Goal: Download file/media

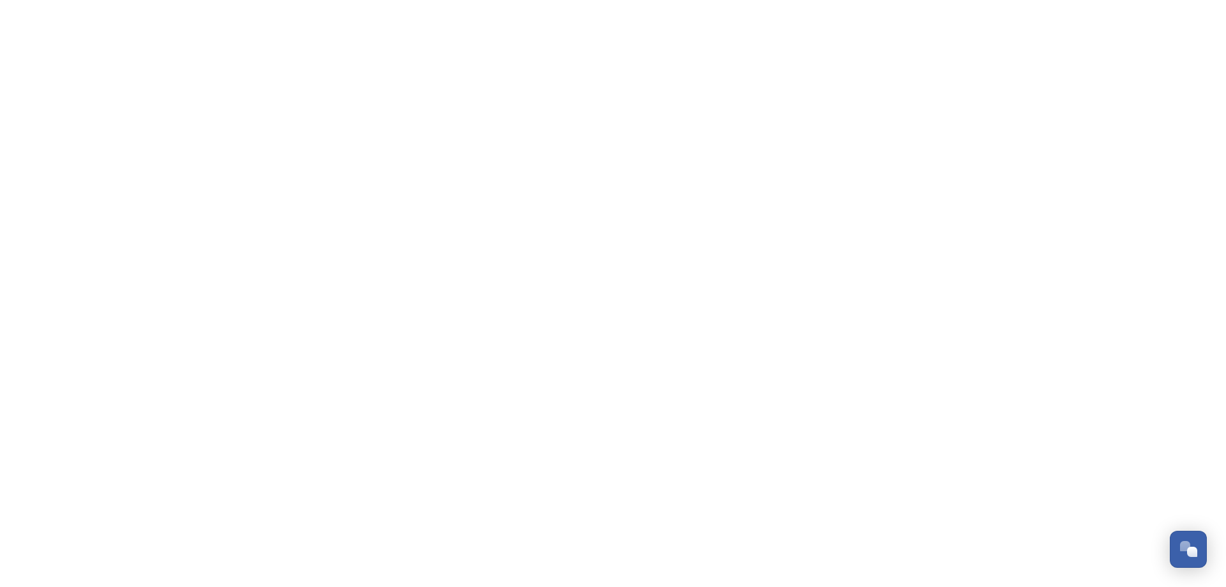
scroll to position [5062, 0]
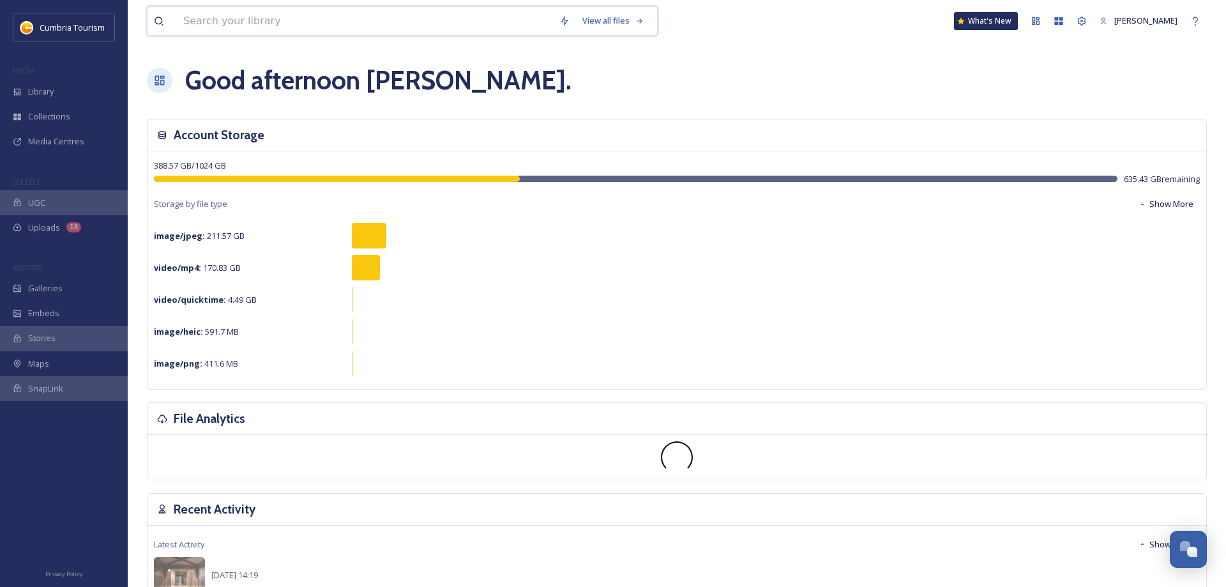
click at [324, 22] on input at bounding box center [365, 21] width 376 height 28
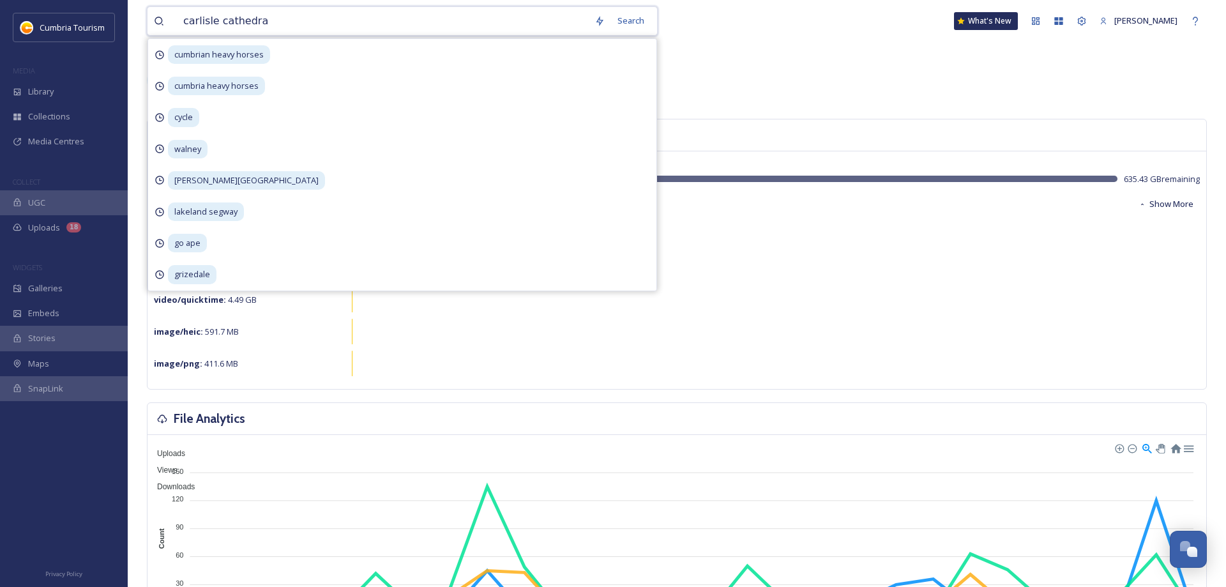
type input "[GEOGRAPHIC_DATA]"
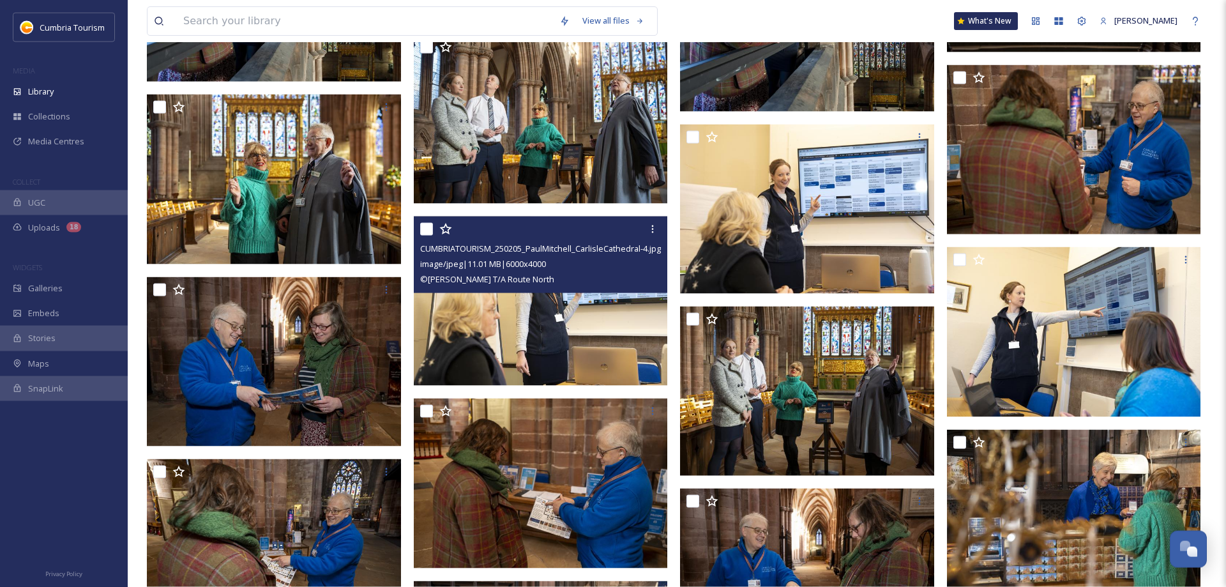
scroll to position [2866, 0]
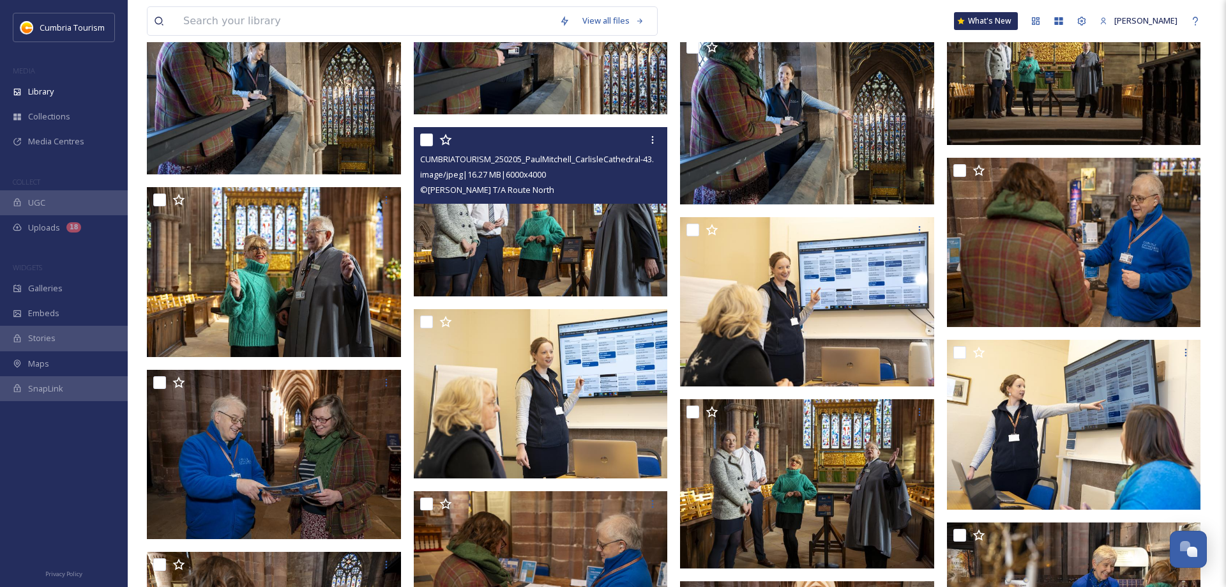
click at [626, 231] on img at bounding box center [541, 212] width 254 height 170
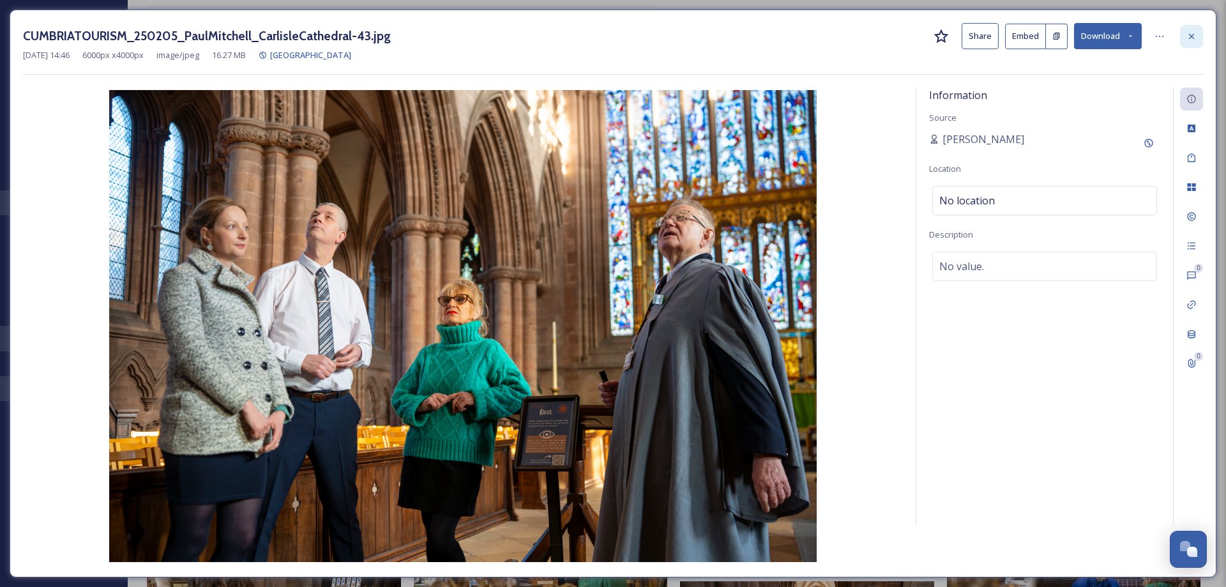
click at [1194, 44] on div at bounding box center [1191, 36] width 23 height 23
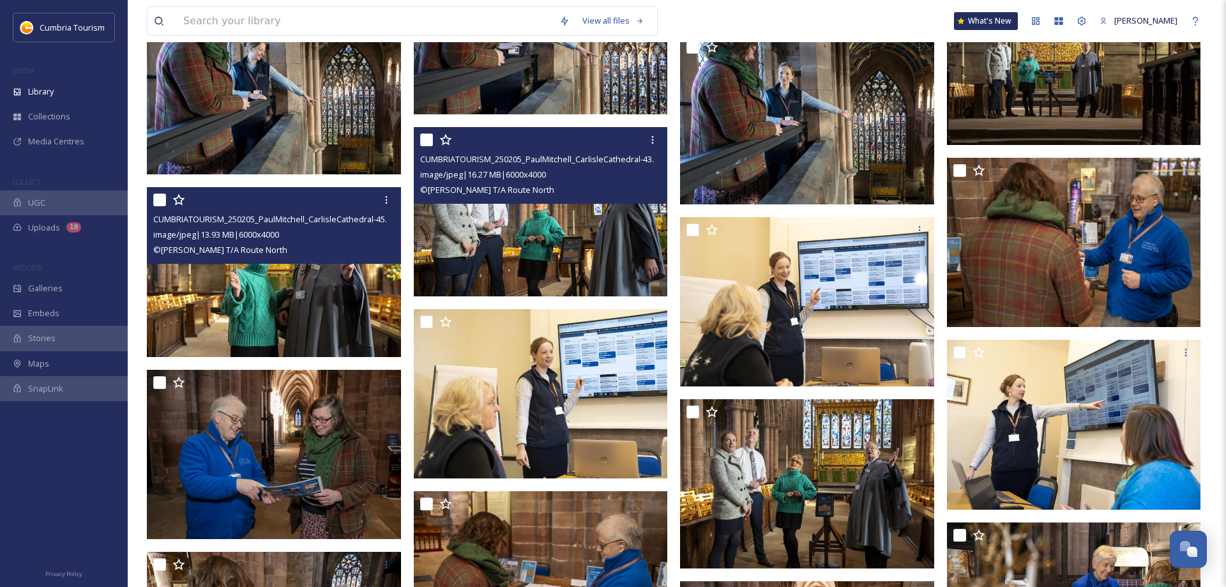
click at [342, 293] on img at bounding box center [274, 272] width 254 height 170
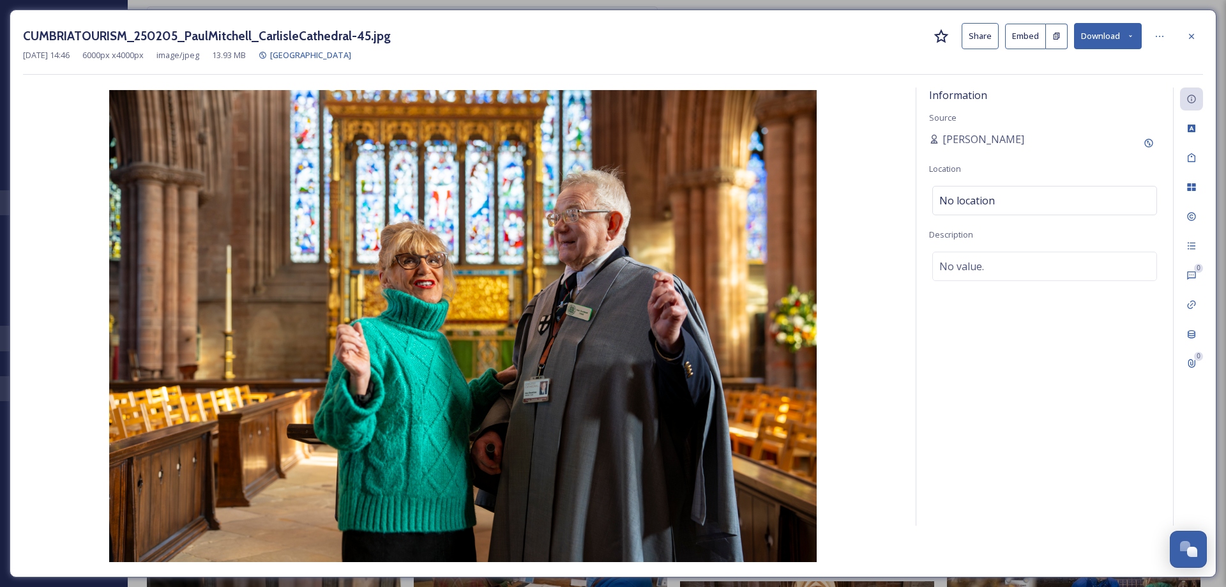
click at [1104, 41] on button "Download" at bounding box center [1108, 36] width 68 height 26
click at [1044, 69] on span "Download Original (6000 x 4000)" at bounding box center [1074, 65] width 121 height 12
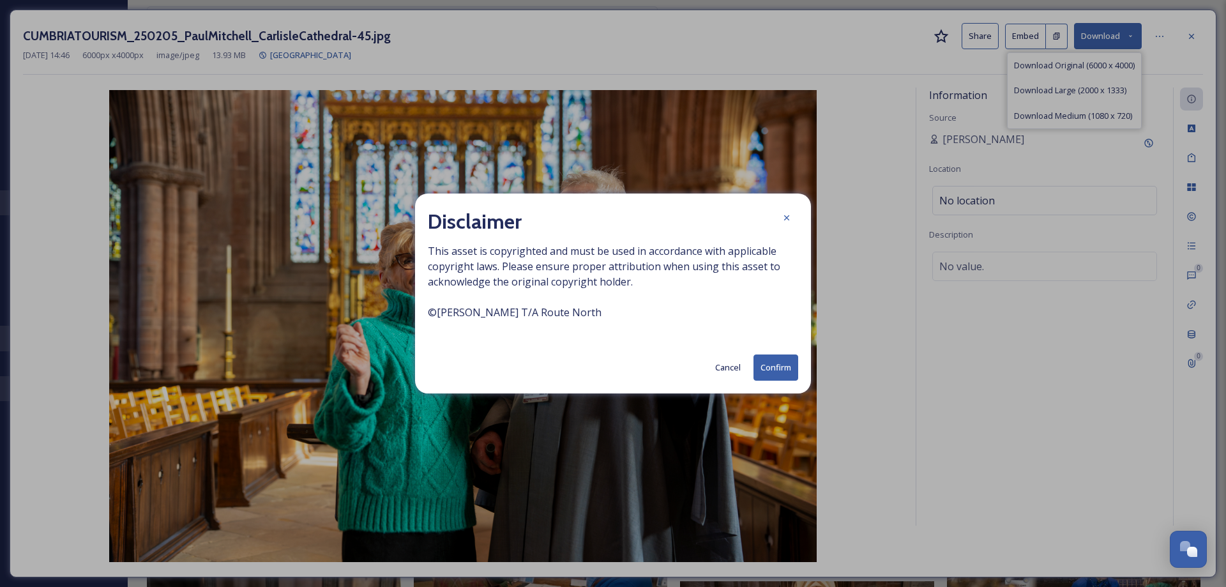
click at [776, 374] on button "Confirm" at bounding box center [776, 367] width 45 height 26
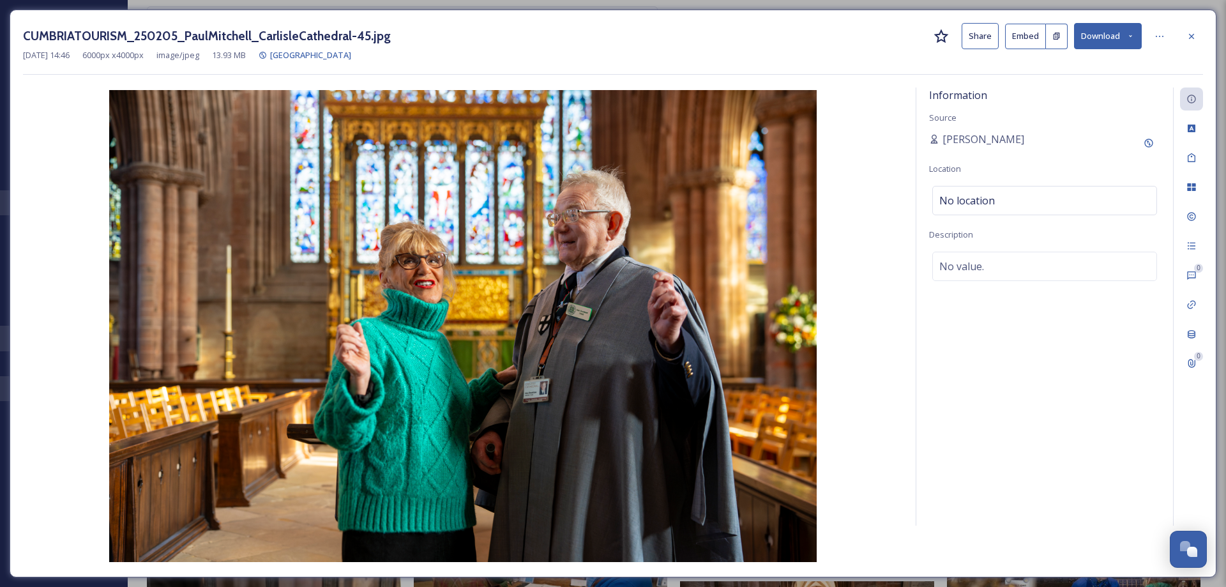
drag, startPoint x: 1194, startPoint y: 40, endPoint x: 1184, endPoint y: 49, distance: 13.6
click at [1192, 41] on icon at bounding box center [1192, 36] width 10 height 10
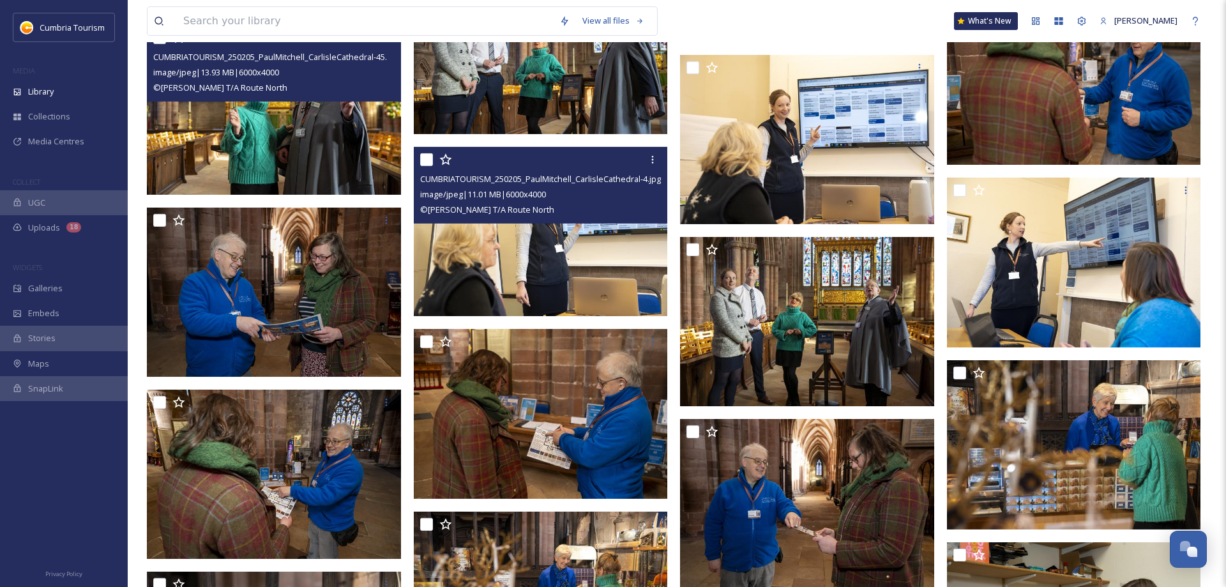
scroll to position [3062, 0]
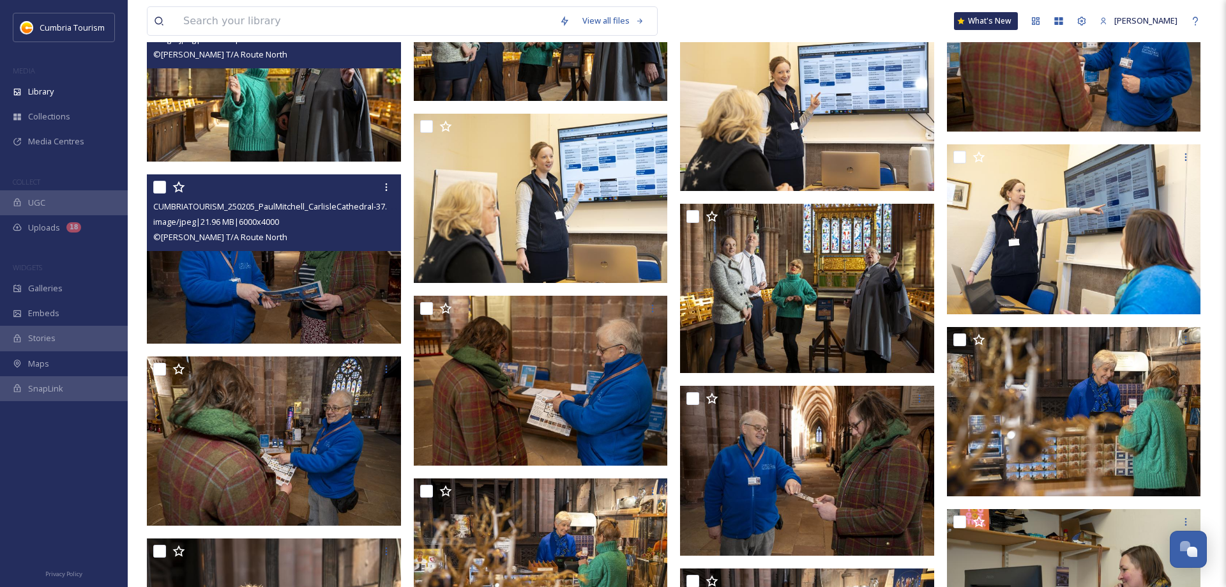
click at [259, 294] on img at bounding box center [274, 259] width 254 height 170
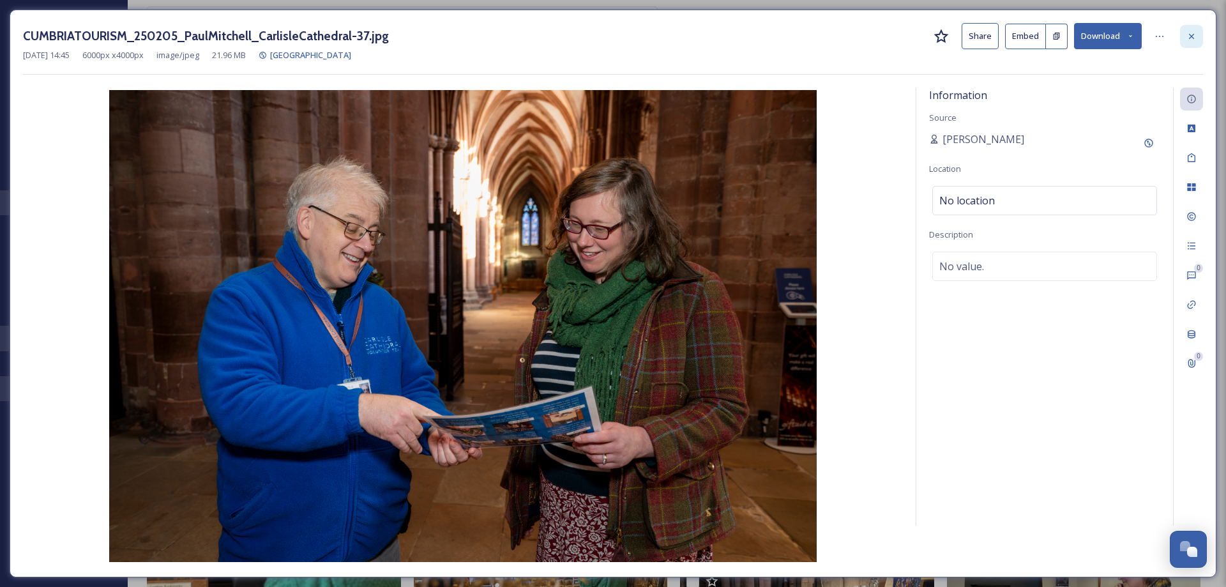
click at [1199, 34] on div at bounding box center [1191, 36] width 23 height 23
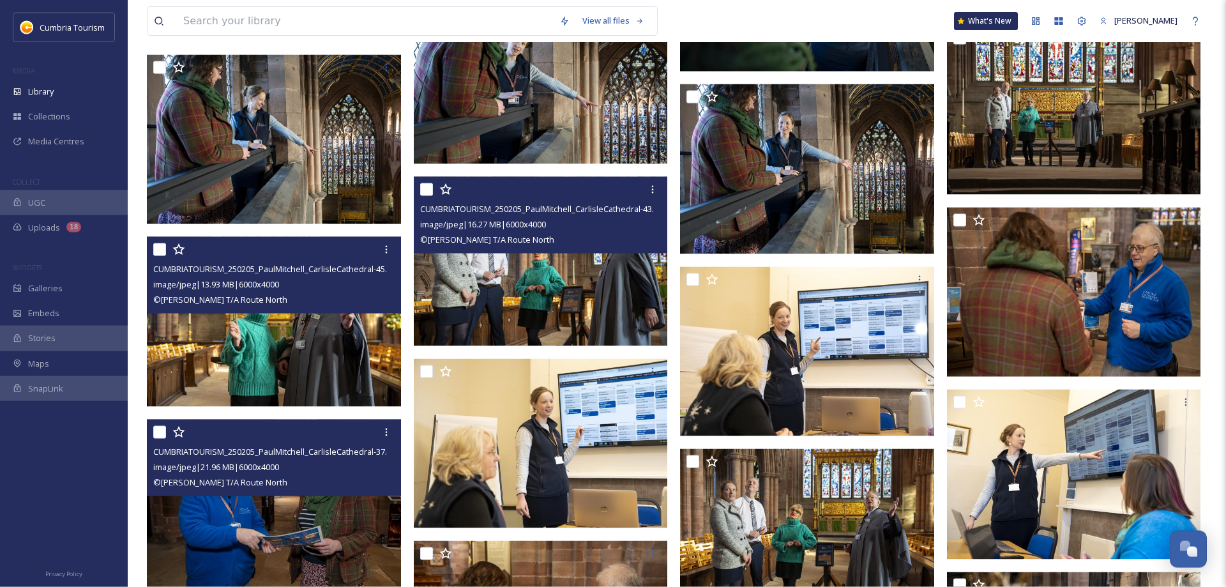
scroll to position [2671, 0]
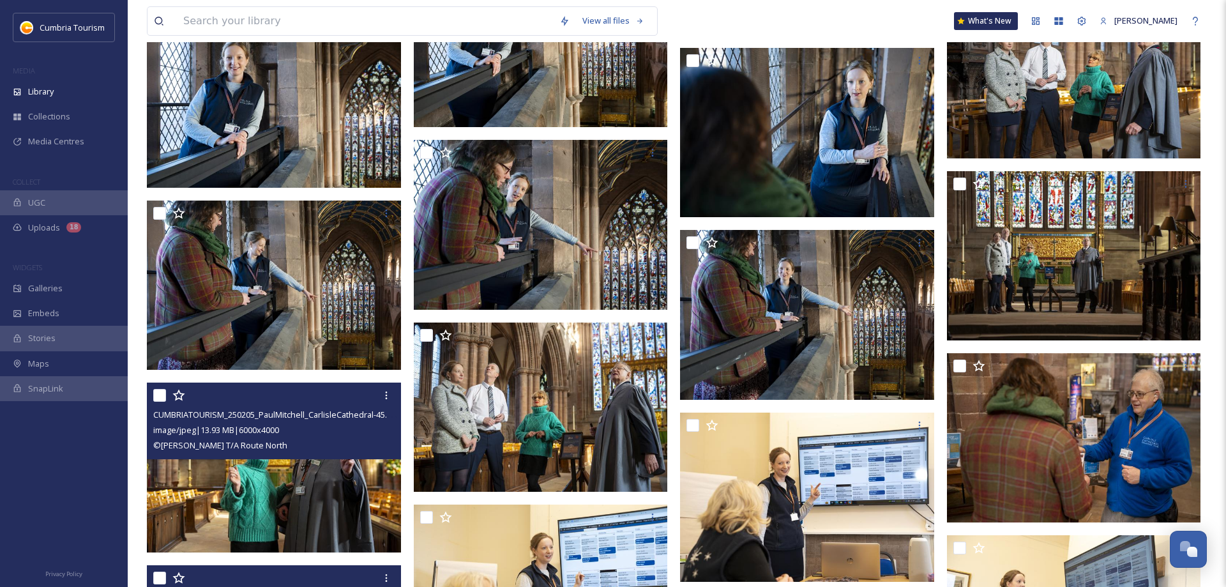
drag, startPoint x: 354, startPoint y: 406, endPoint x: 341, endPoint y: 420, distance: 19.9
click at [342, 420] on span "CUMBRIATOURISM_250205_PaulMitchell_CarlisleCathedral-45.jpg" at bounding box center [275, 414] width 245 height 12
click at [346, 479] on img at bounding box center [274, 468] width 254 height 170
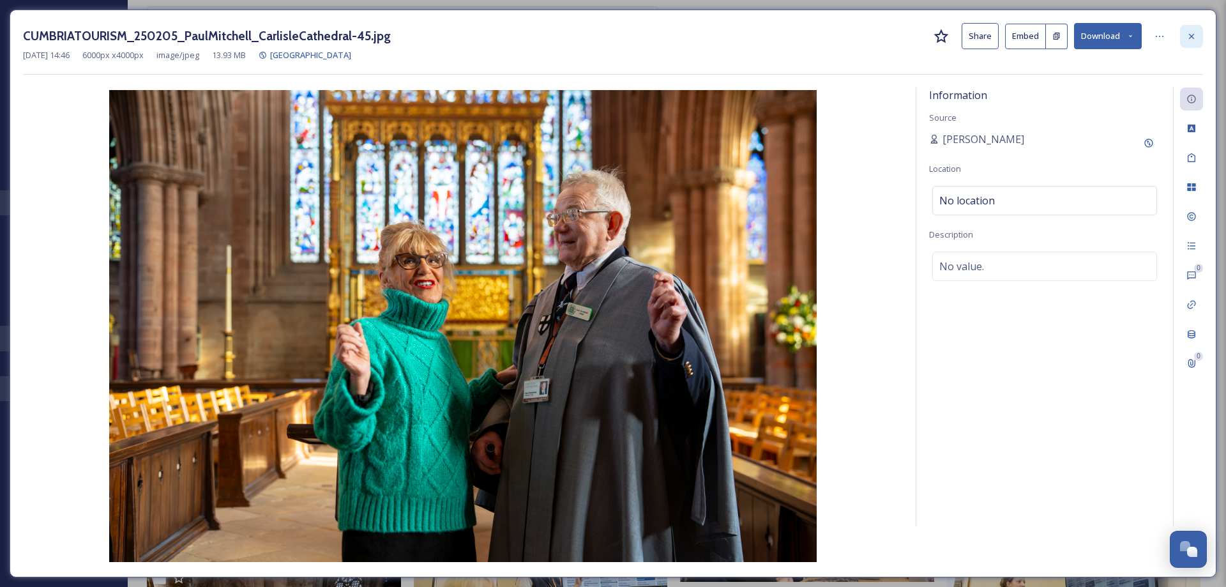
click at [1197, 36] on div at bounding box center [1191, 36] width 23 height 23
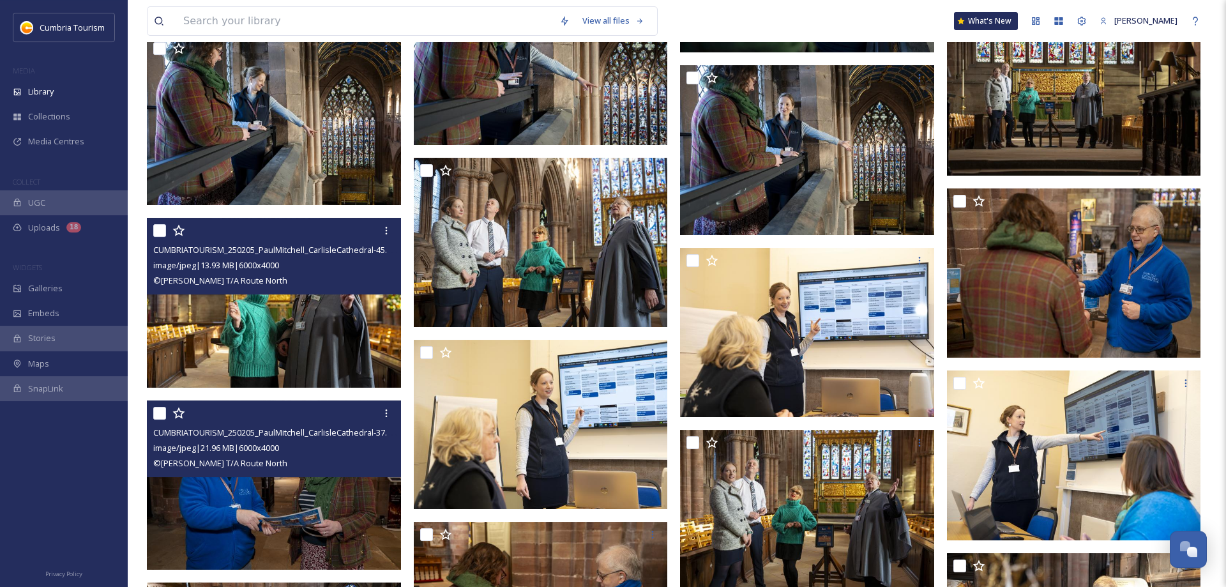
scroll to position [2866, 0]
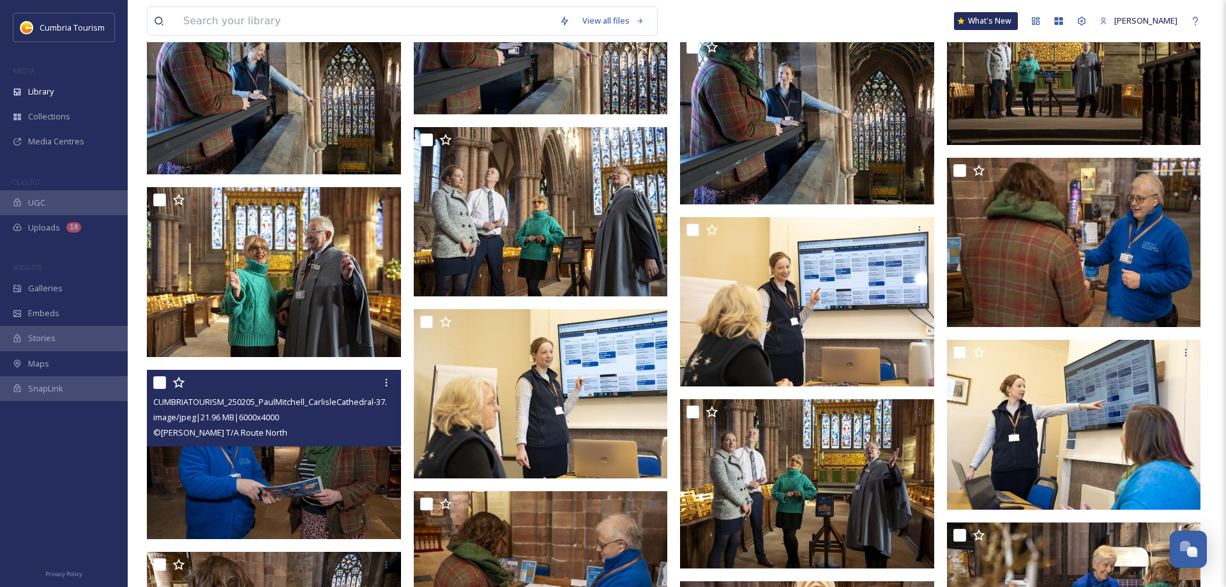
click at [239, 485] on img at bounding box center [274, 455] width 254 height 170
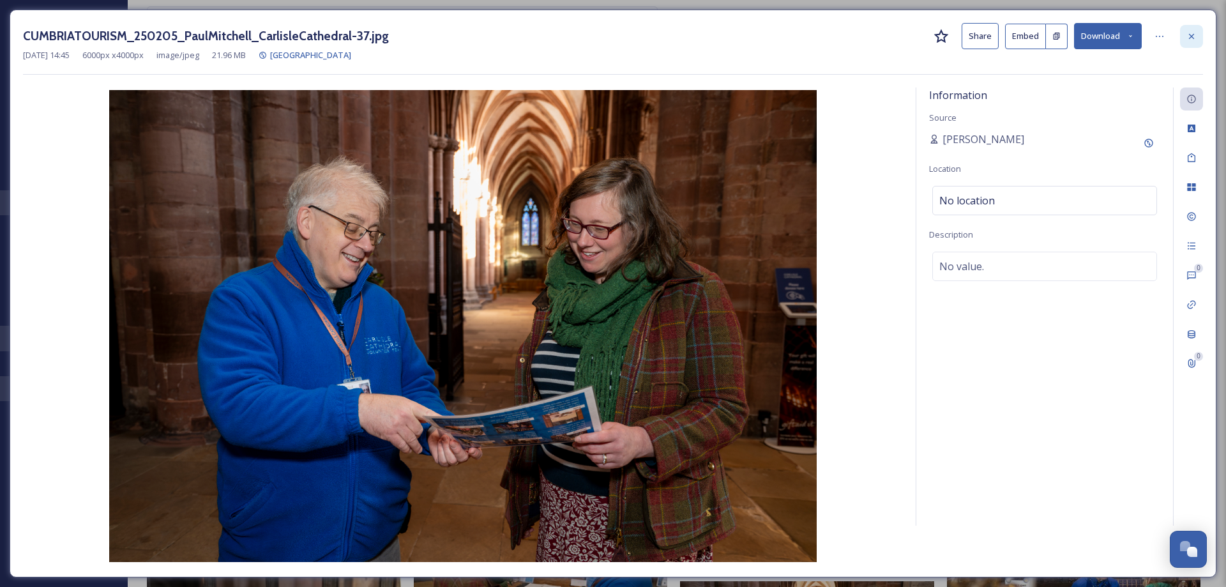
click at [1199, 33] on div at bounding box center [1191, 36] width 23 height 23
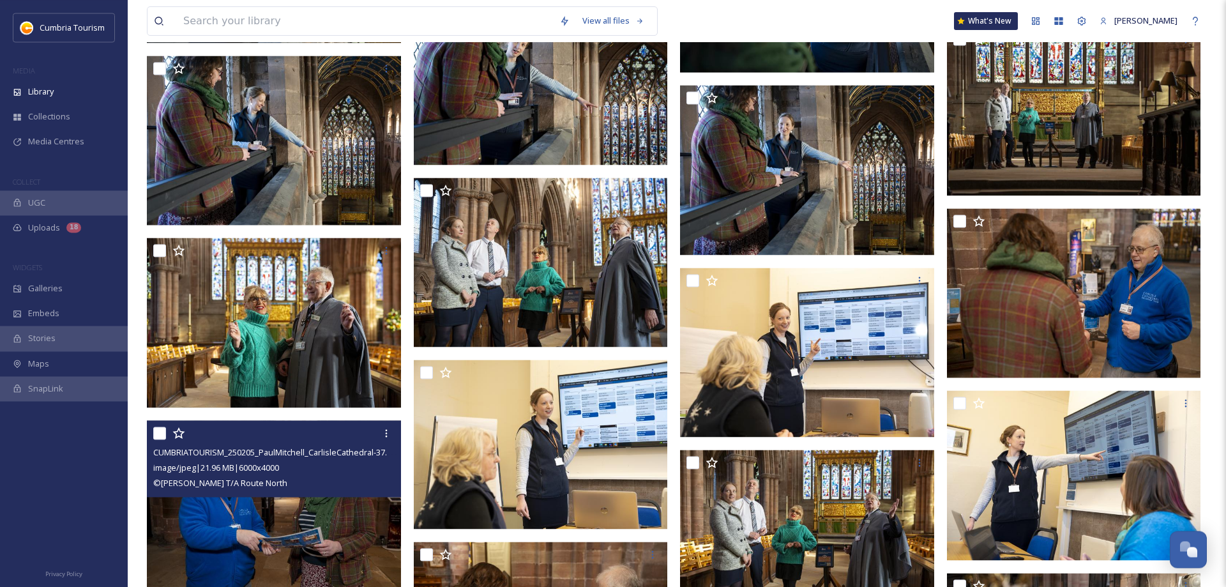
scroll to position [2736, 0]
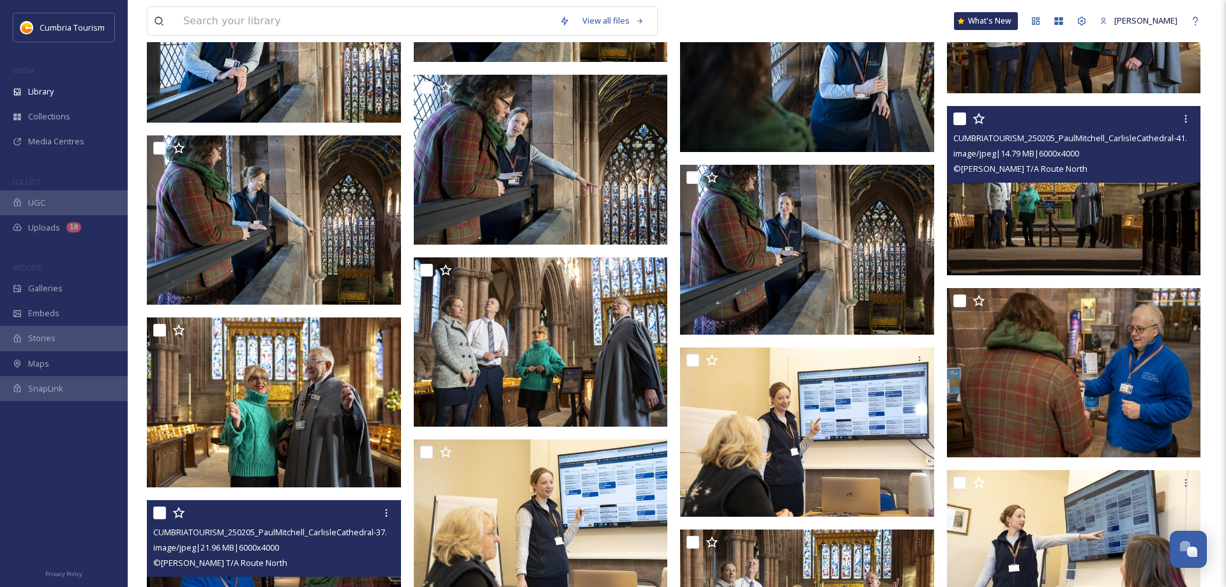
click at [1088, 227] on img at bounding box center [1074, 191] width 254 height 170
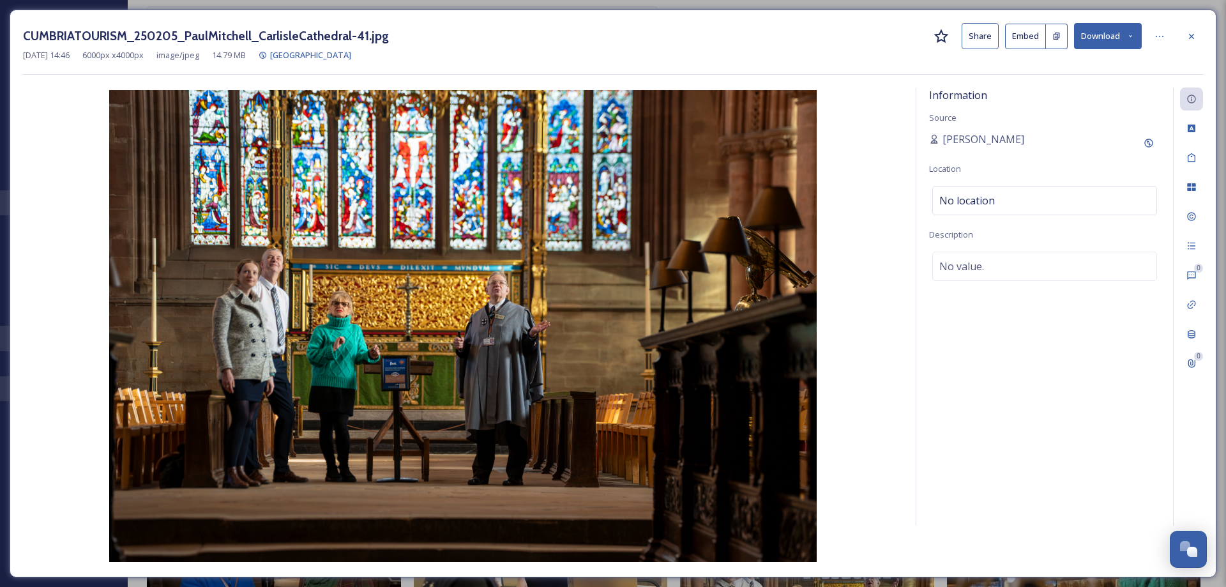
drag, startPoint x: 1196, startPoint y: 40, endPoint x: 1186, endPoint y: 47, distance: 12.8
click at [1189, 43] on div at bounding box center [1191, 36] width 23 height 23
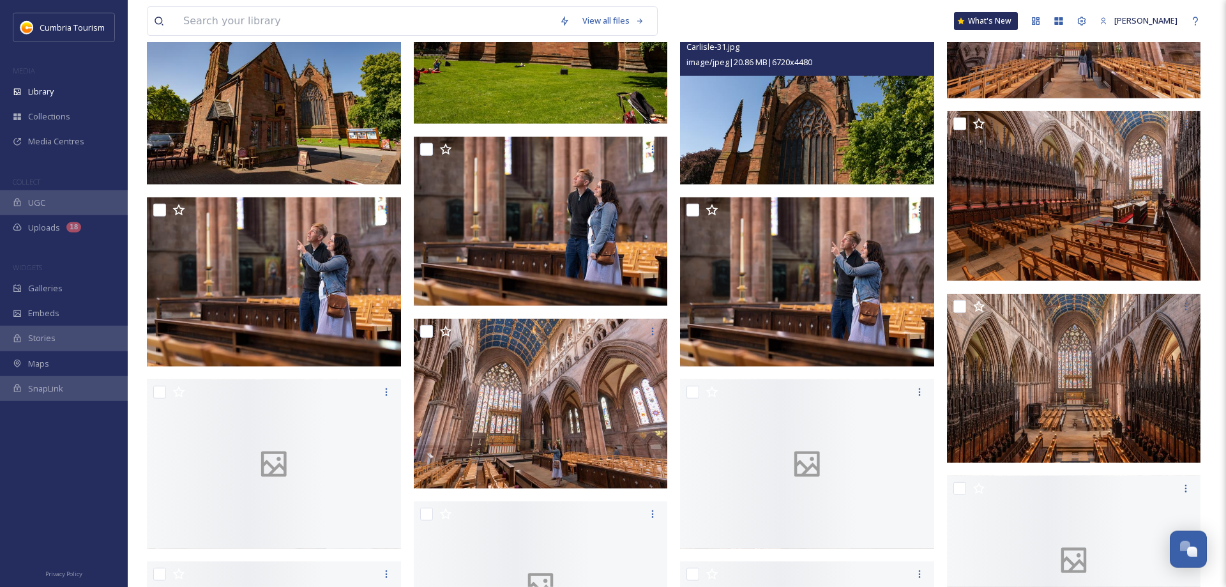
scroll to position [4886, 0]
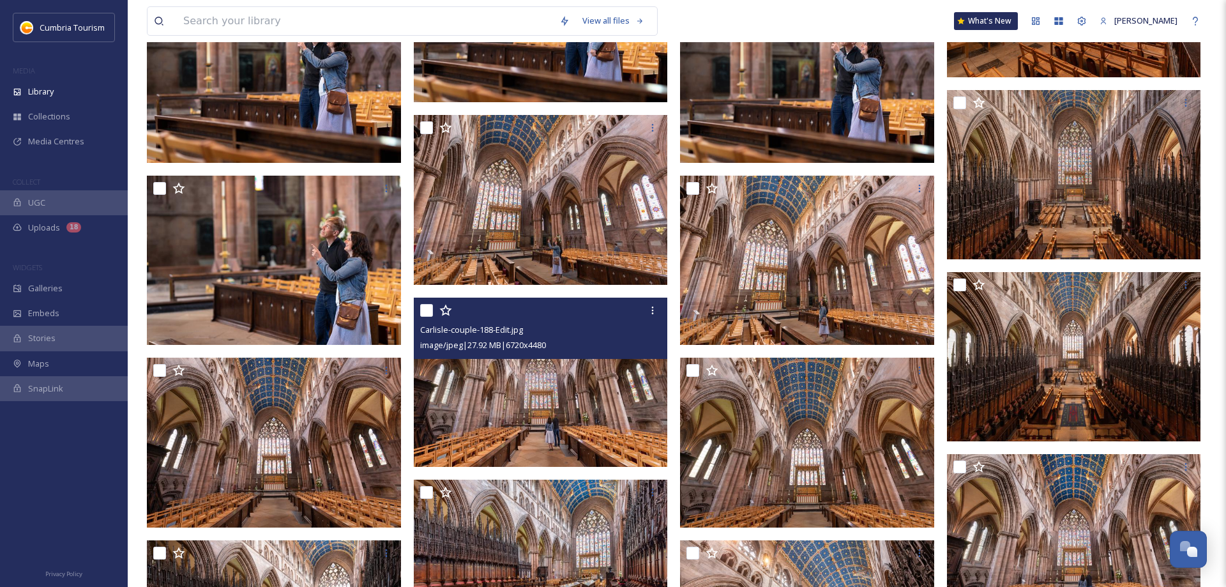
click at [520, 407] on img at bounding box center [541, 382] width 254 height 170
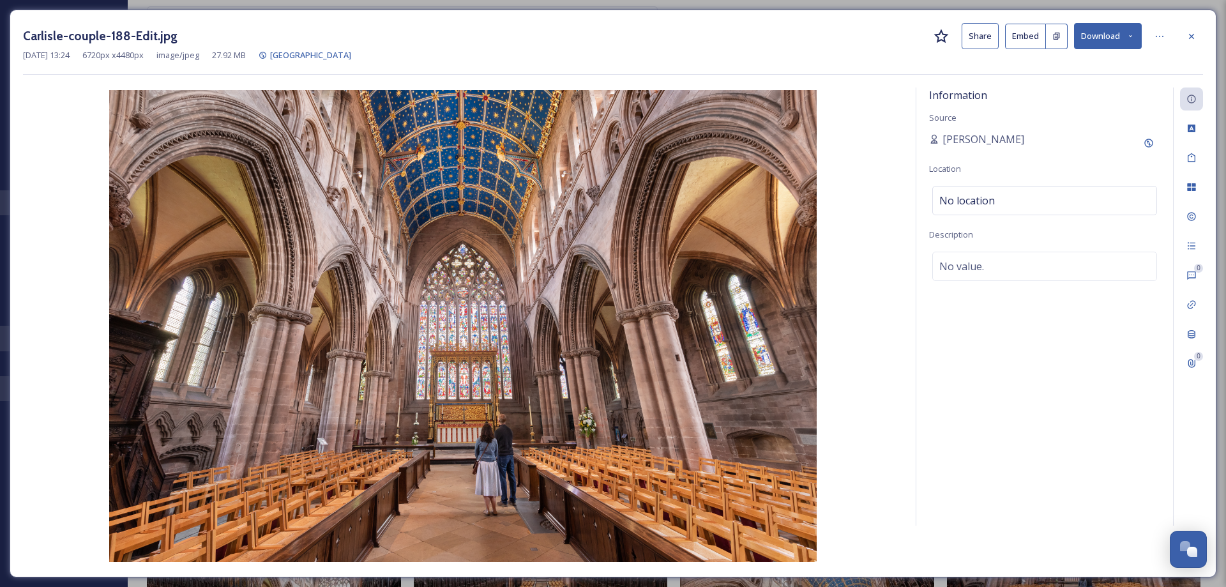
click at [1088, 41] on button "Download" at bounding box center [1108, 36] width 68 height 26
click at [1056, 68] on span "Download Original (6720 x 4480)" at bounding box center [1074, 65] width 121 height 12
click at [1194, 42] on div at bounding box center [1191, 36] width 23 height 23
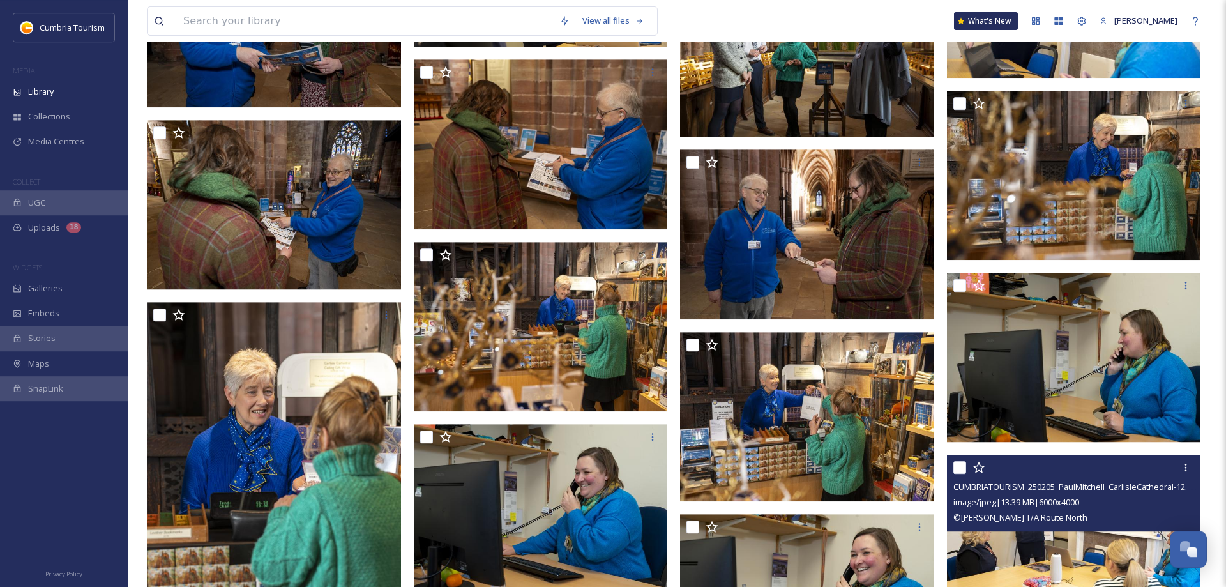
scroll to position [3298, 0]
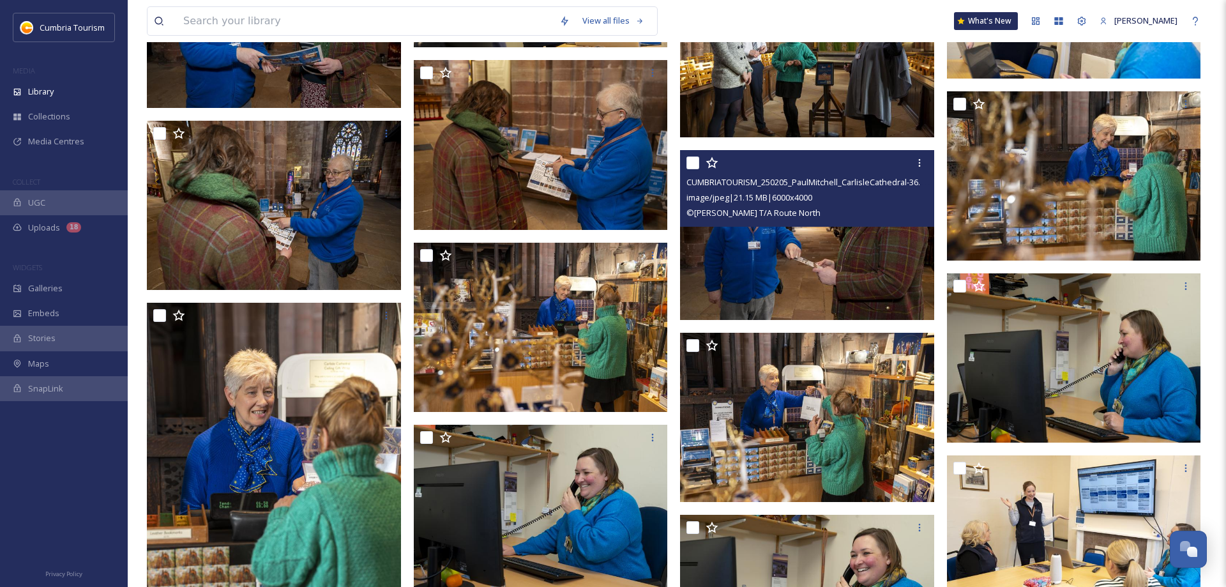
click at [782, 172] on div at bounding box center [809, 162] width 245 height 23
click at [808, 255] on img at bounding box center [807, 235] width 254 height 170
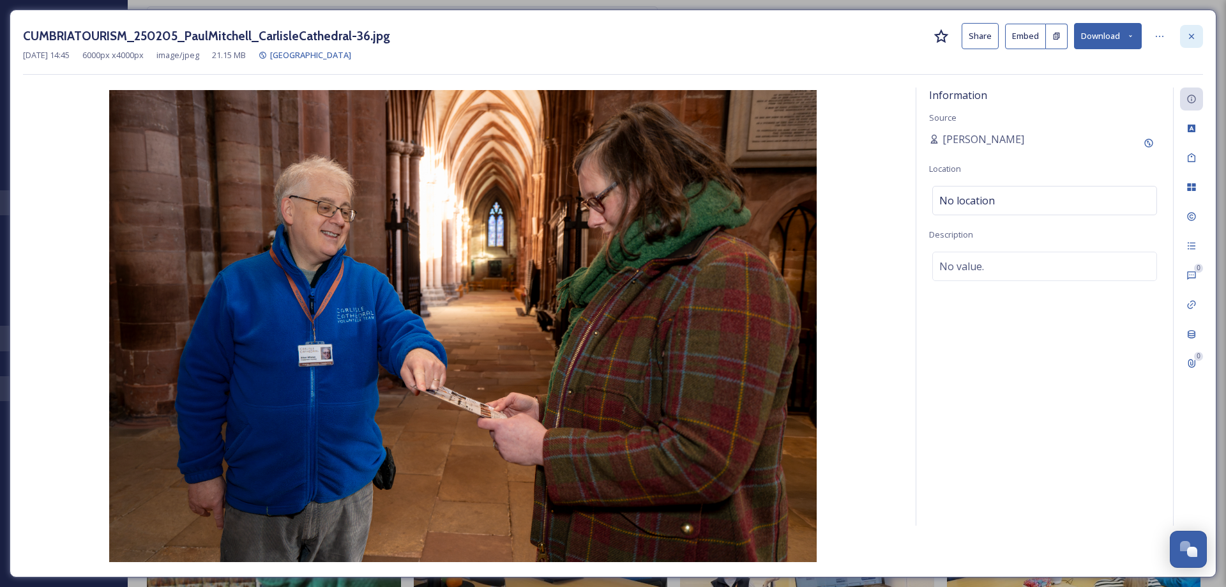
click at [1194, 41] on icon at bounding box center [1192, 36] width 10 height 10
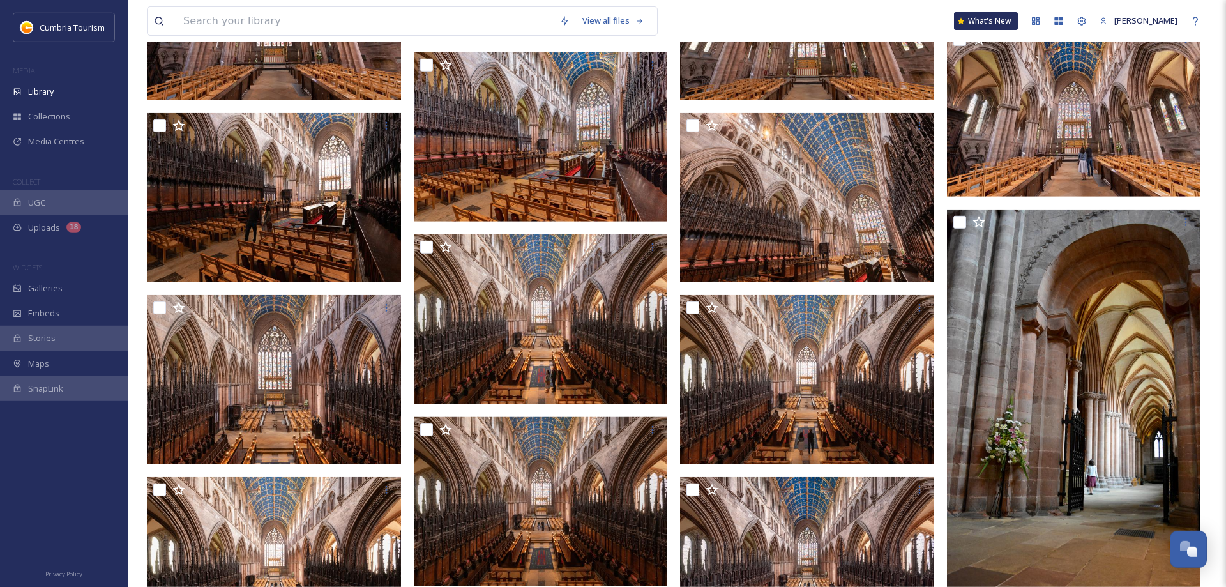
scroll to position [5317, 0]
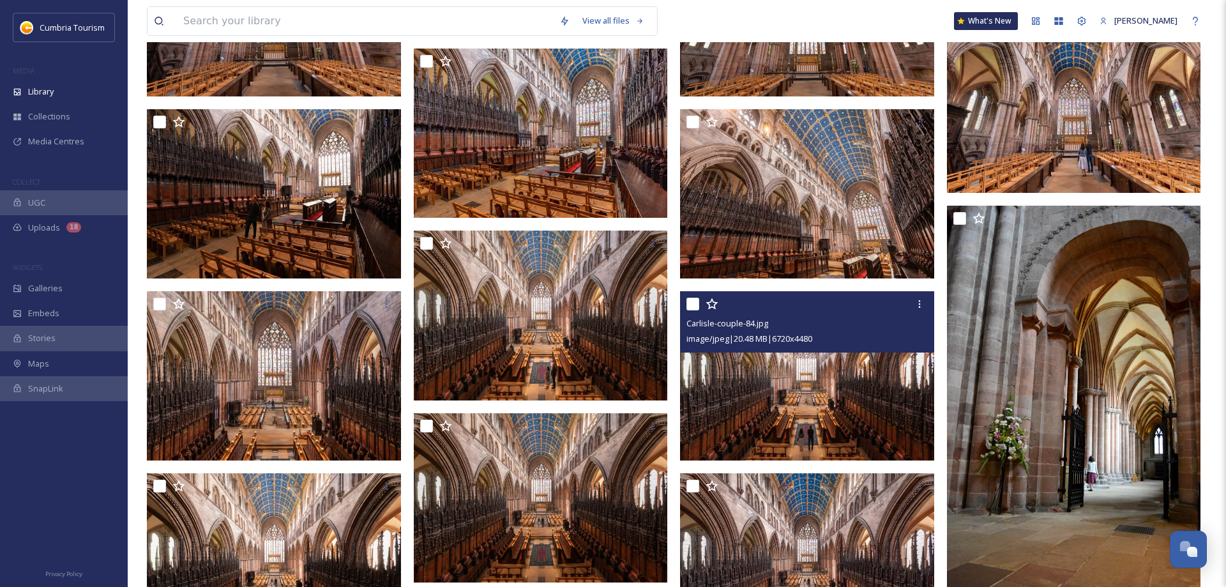
click at [847, 363] on img at bounding box center [807, 376] width 254 height 170
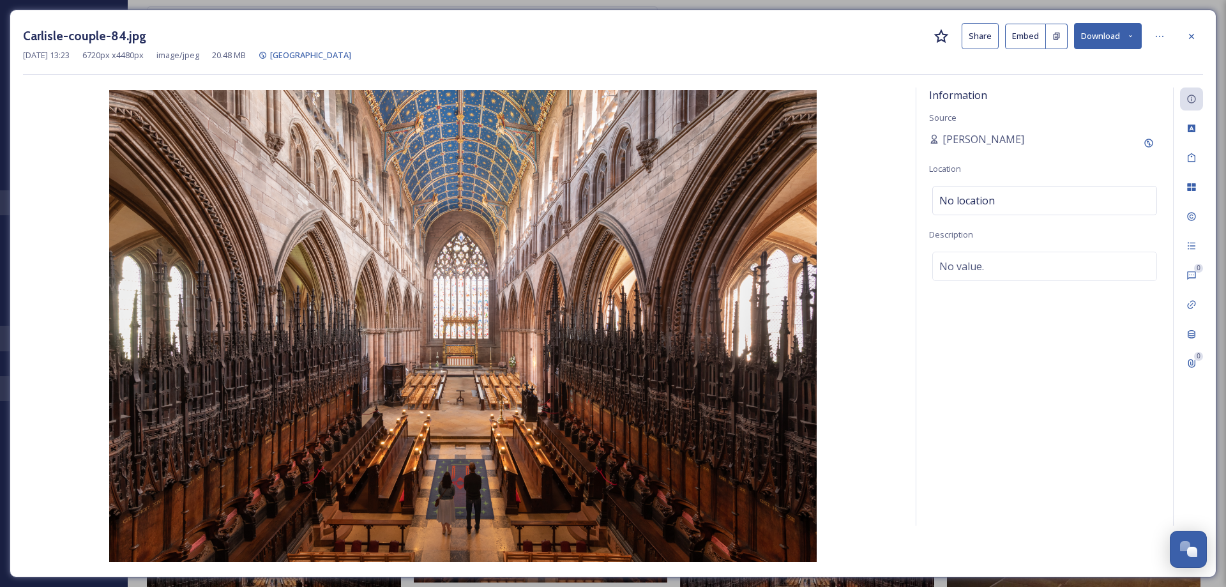
click at [1115, 40] on button "Download" at bounding box center [1108, 36] width 68 height 26
click at [1069, 65] on span "Download Original (6720 x 4480)" at bounding box center [1074, 65] width 121 height 12
click at [1187, 39] on icon at bounding box center [1192, 36] width 10 height 10
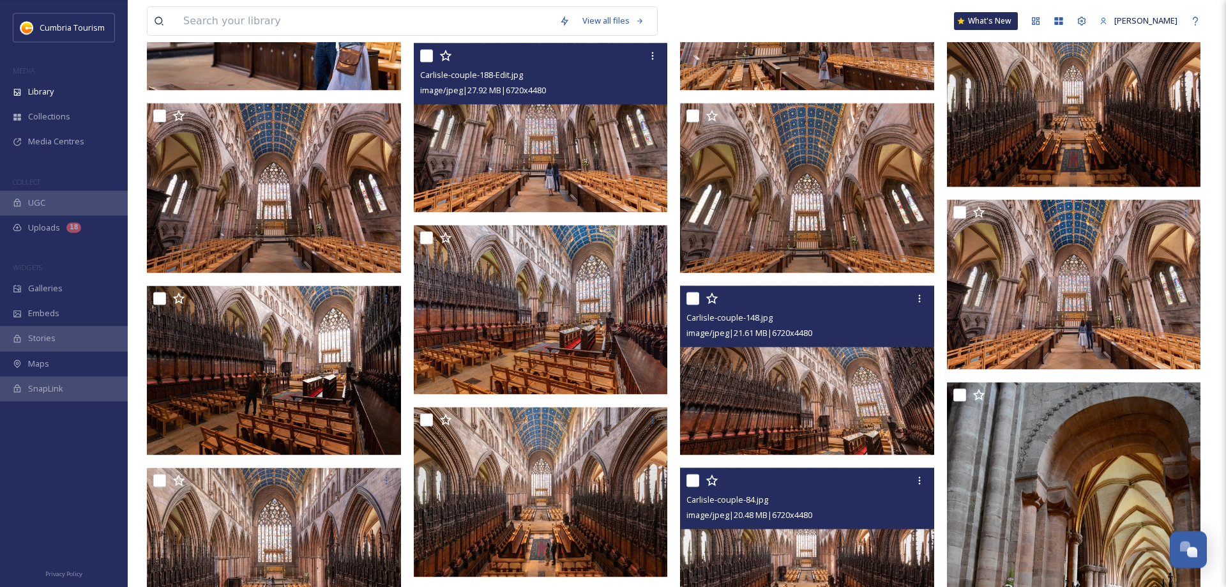
scroll to position [4991, 0]
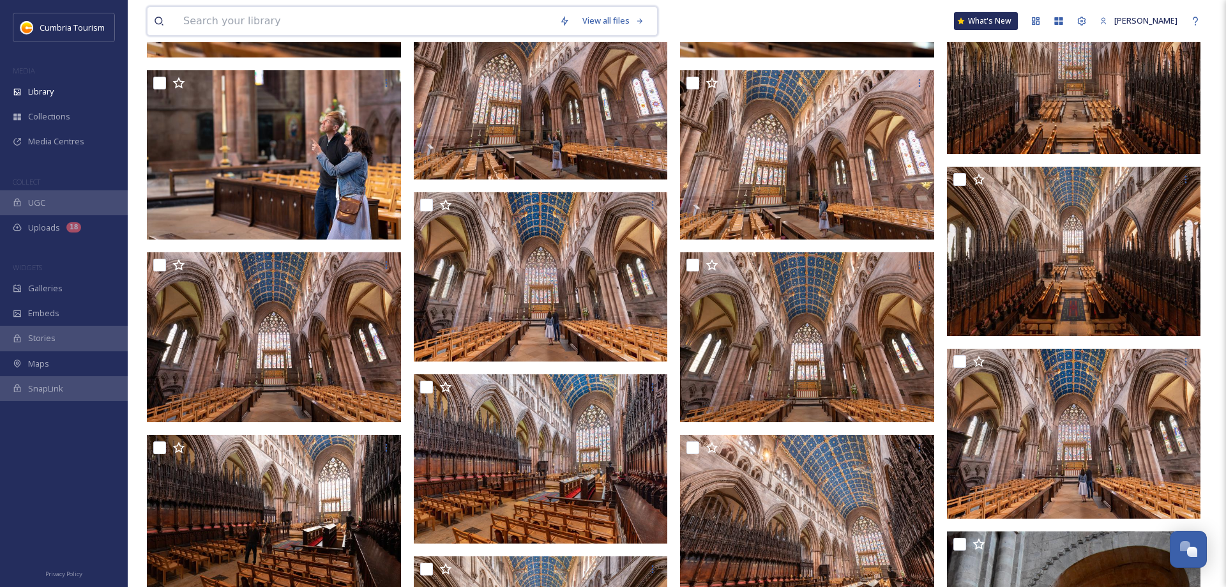
click at [247, 27] on input at bounding box center [365, 21] width 376 height 28
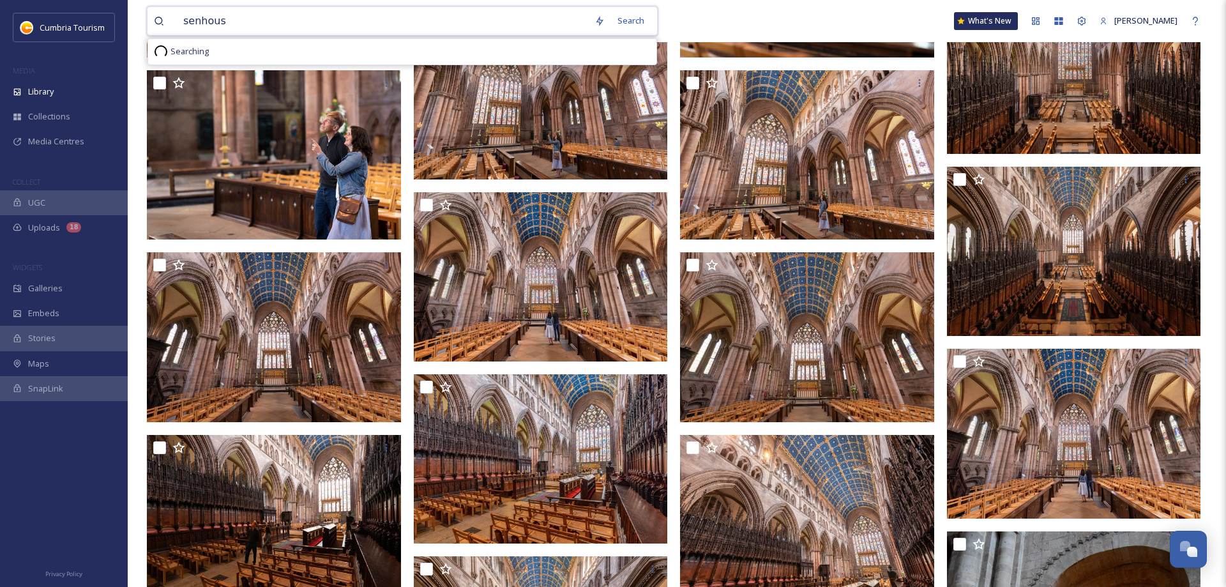
type input "senhouse"
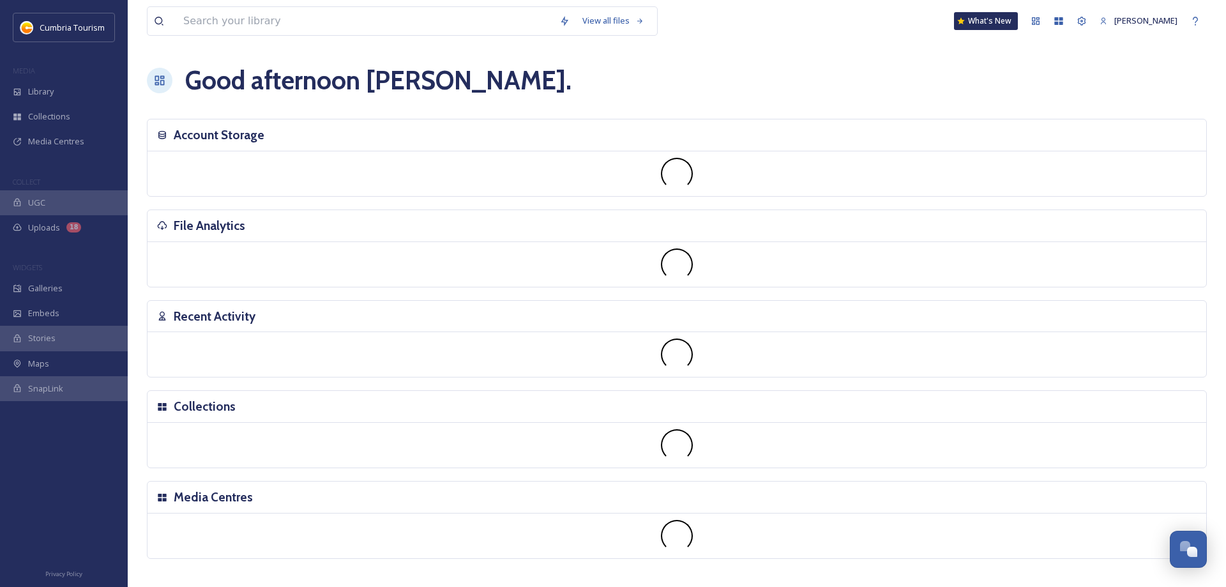
scroll to position [5062, 0]
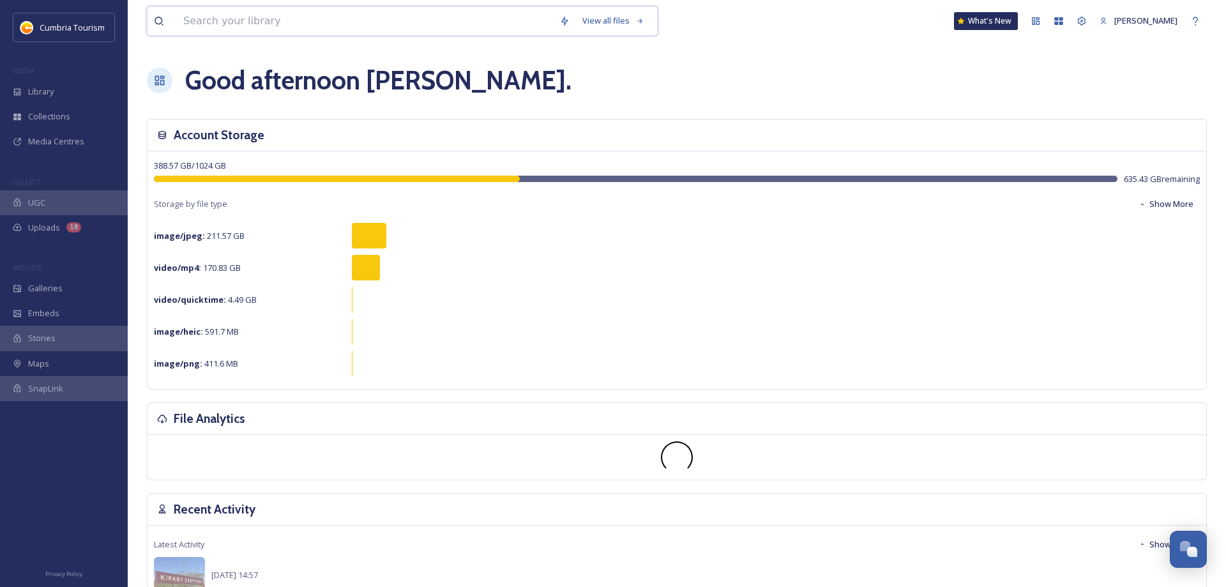
click at [207, 26] on input at bounding box center [365, 21] width 376 height 28
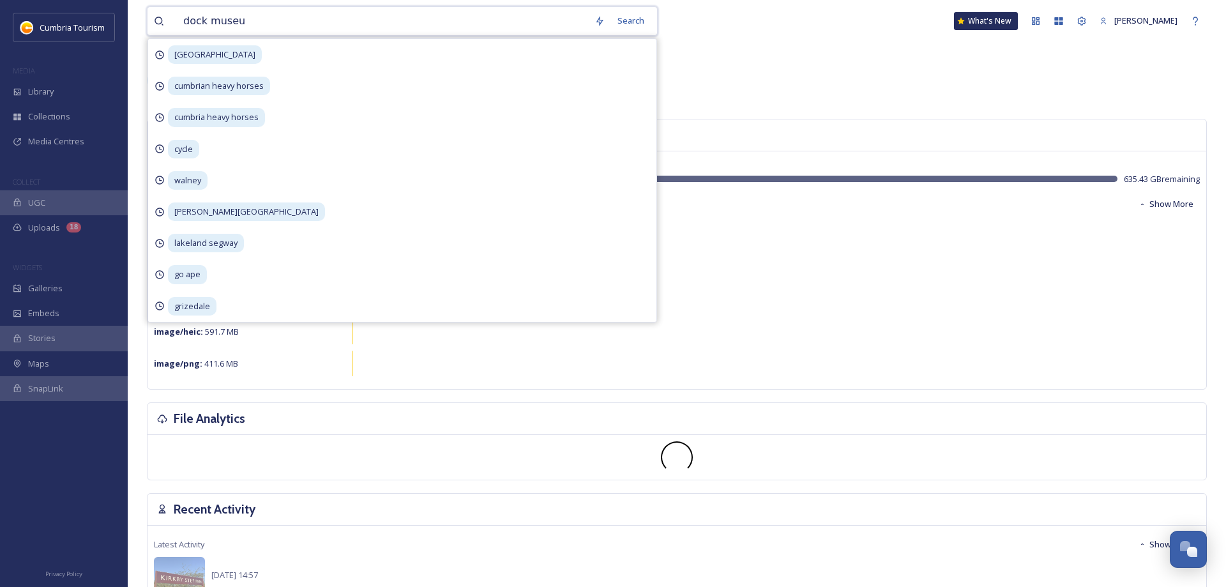
type input "dock museum"
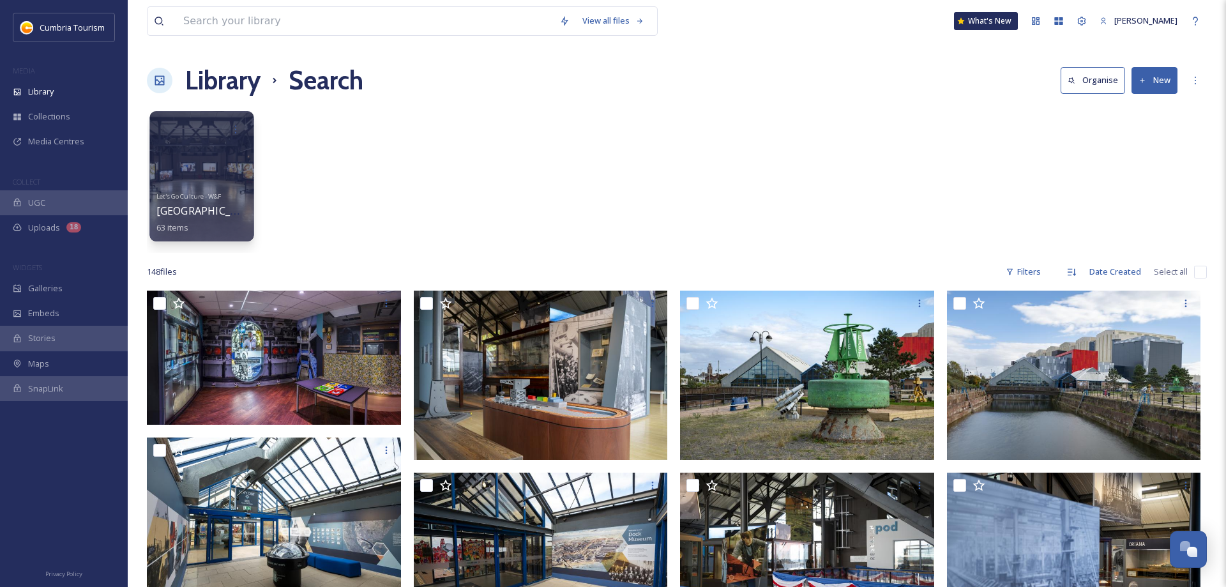
click at [222, 171] on div at bounding box center [201, 176] width 104 height 130
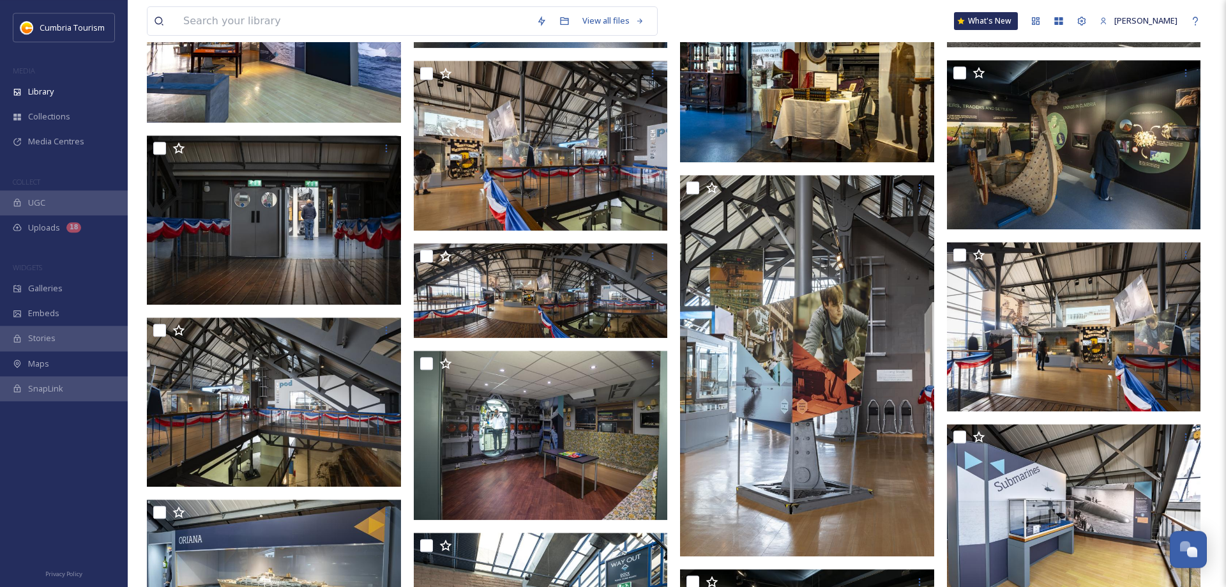
scroll to position [1144, 0]
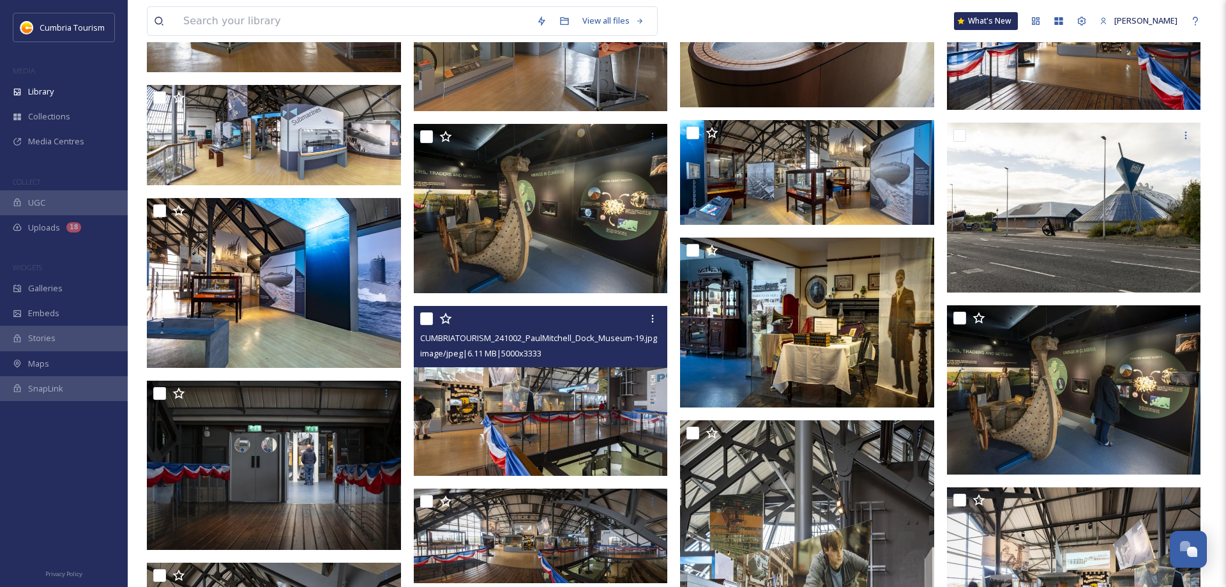
click at [510, 416] on img at bounding box center [541, 391] width 254 height 170
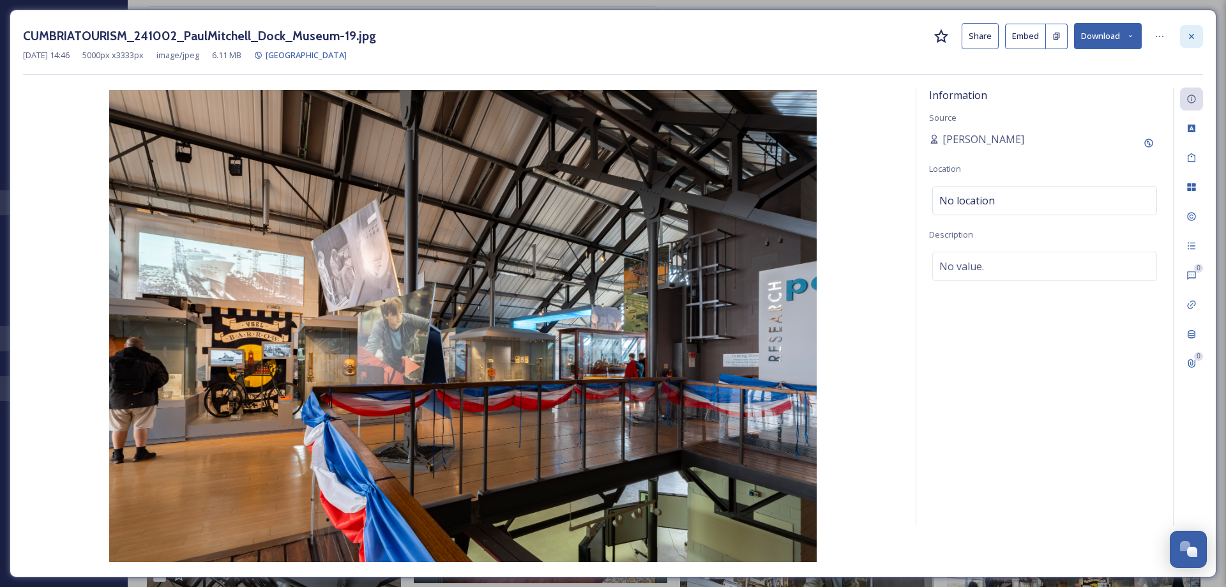
click at [1192, 35] on icon at bounding box center [1192, 36] width 10 height 10
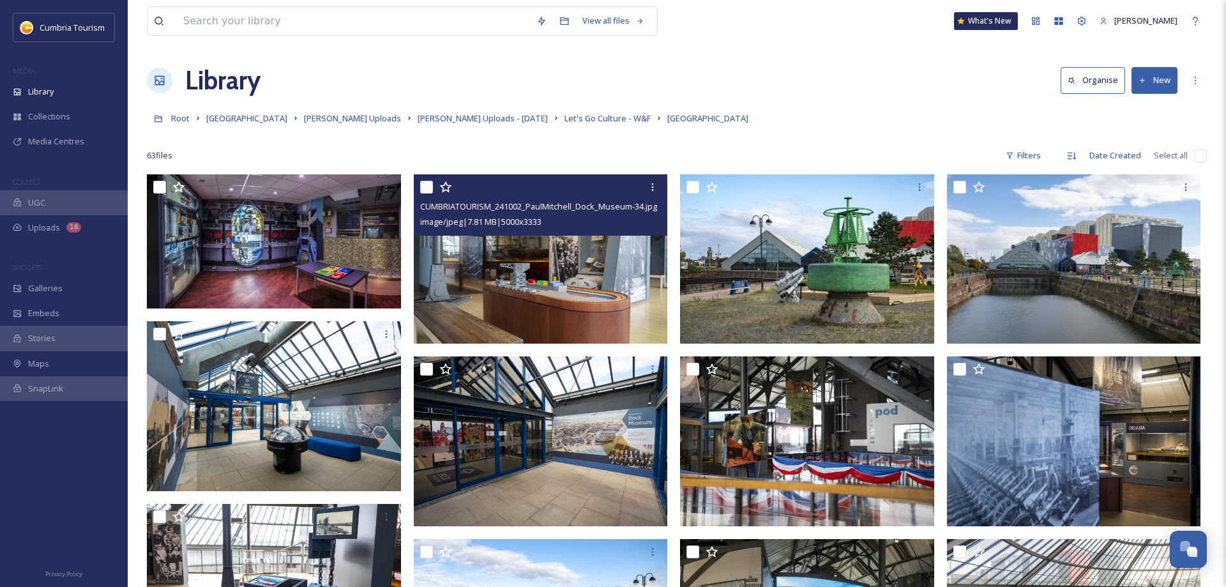
click at [526, 251] on img at bounding box center [541, 259] width 254 height 170
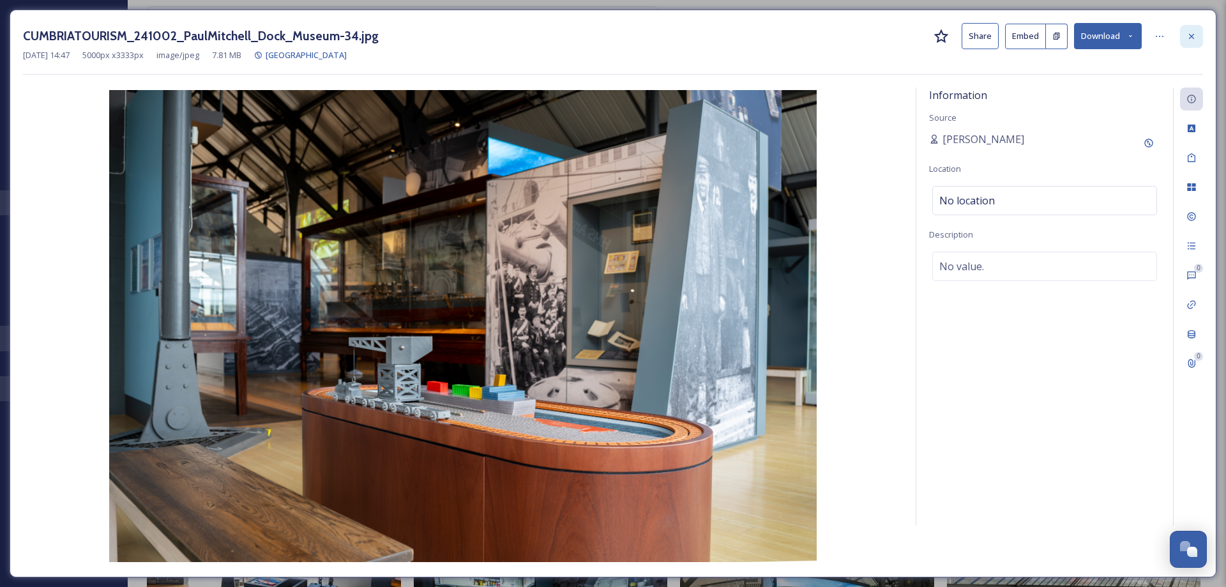
drag, startPoint x: 1191, startPoint y: 36, endPoint x: 1155, endPoint y: 47, distance: 38.0
click at [1190, 36] on icon at bounding box center [1192, 36] width 10 height 10
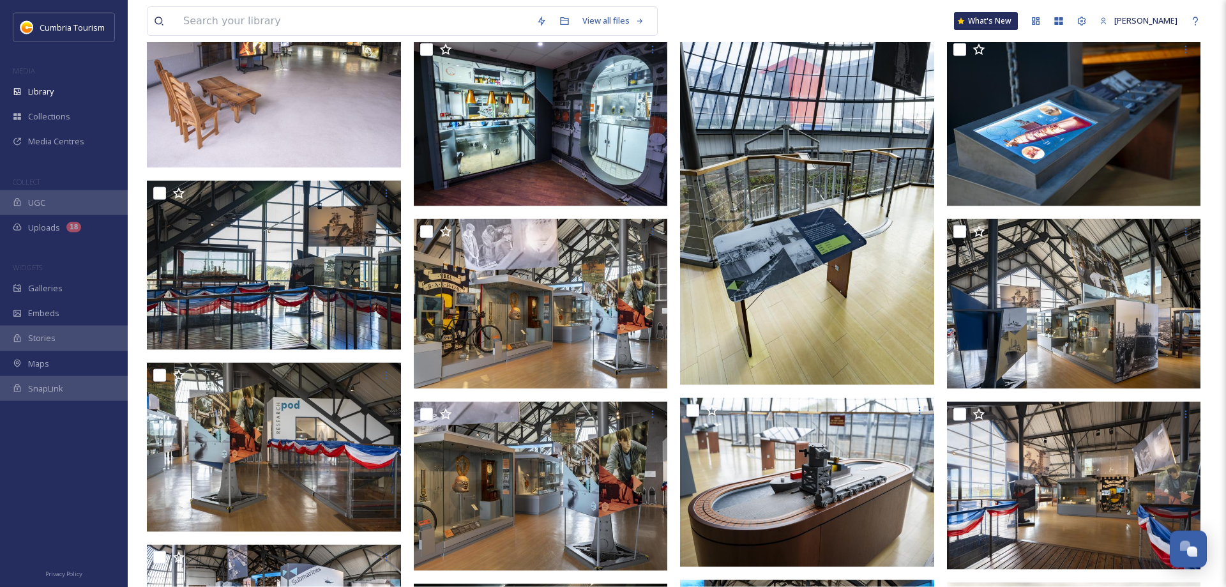
scroll to position [717, 0]
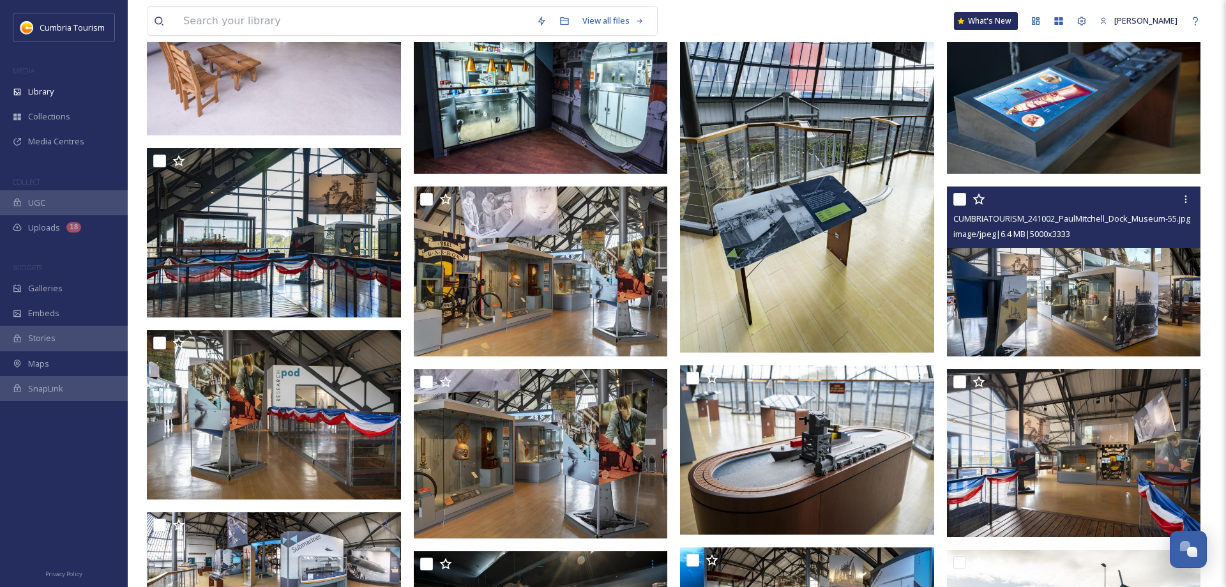
click at [1102, 283] on img at bounding box center [1074, 271] width 254 height 170
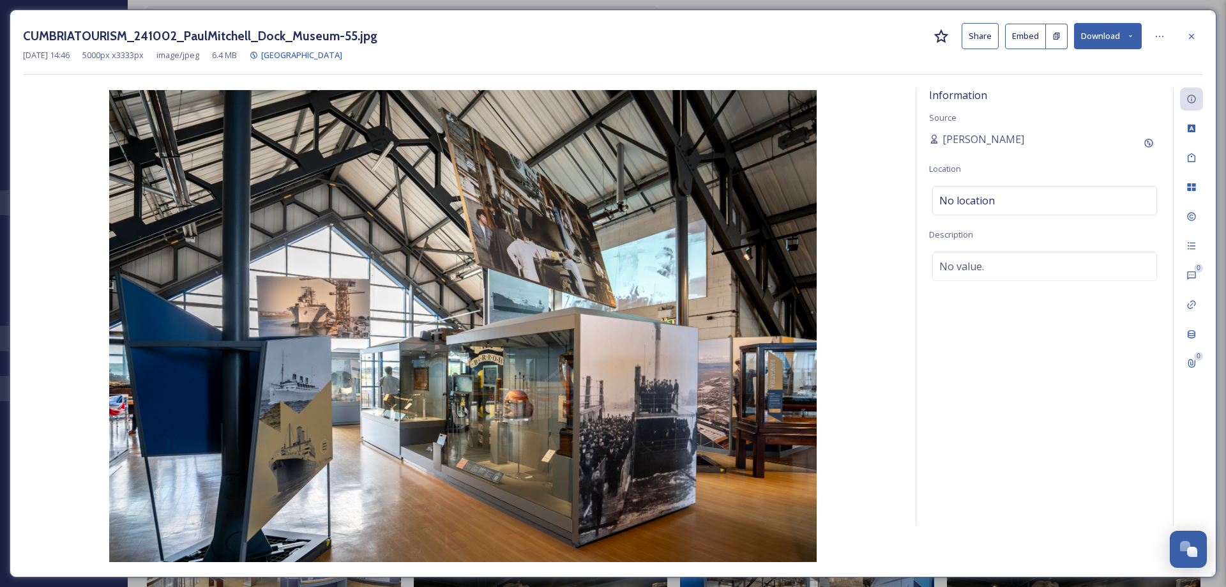
click at [1104, 34] on button "Download" at bounding box center [1108, 36] width 68 height 26
click at [1075, 61] on span "Download Original (5000 x 3333)" at bounding box center [1074, 65] width 121 height 12
click at [1194, 40] on icon at bounding box center [1192, 36] width 10 height 10
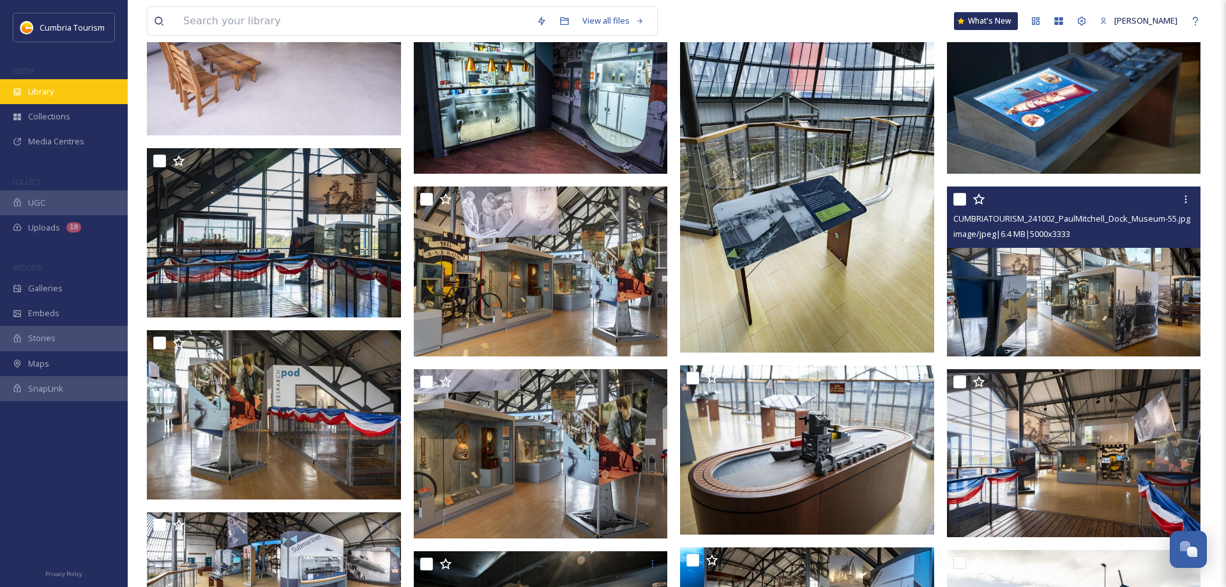
click at [48, 98] on span "Library" at bounding box center [41, 92] width 26 height 12
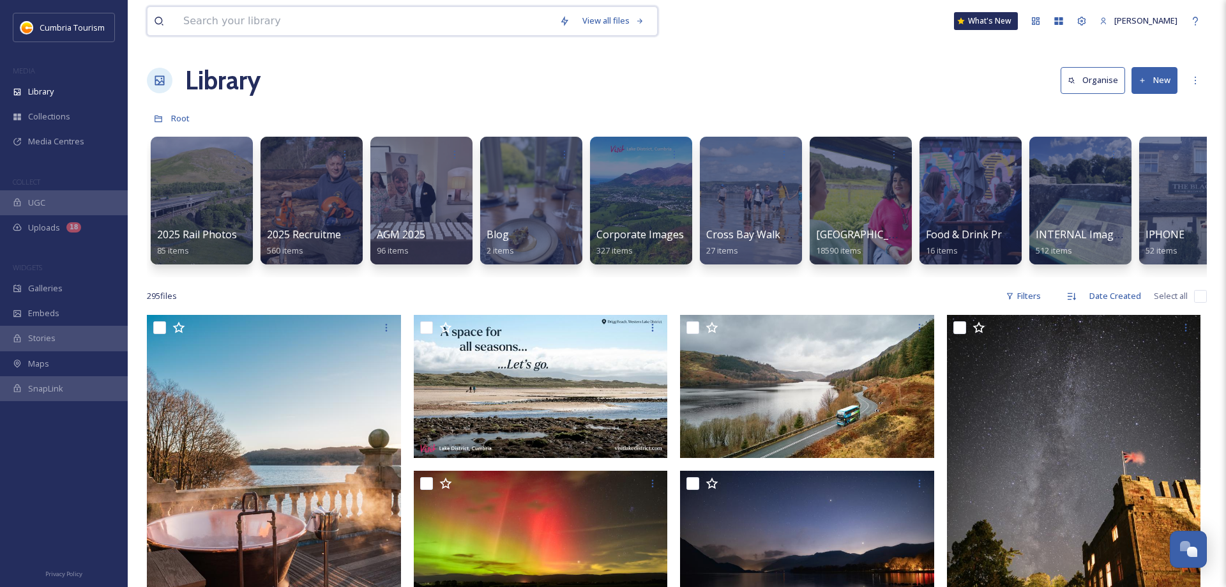
click at [434, 24] on input at bounding box center [365, 21] width 376 height 28
type input "south walney"
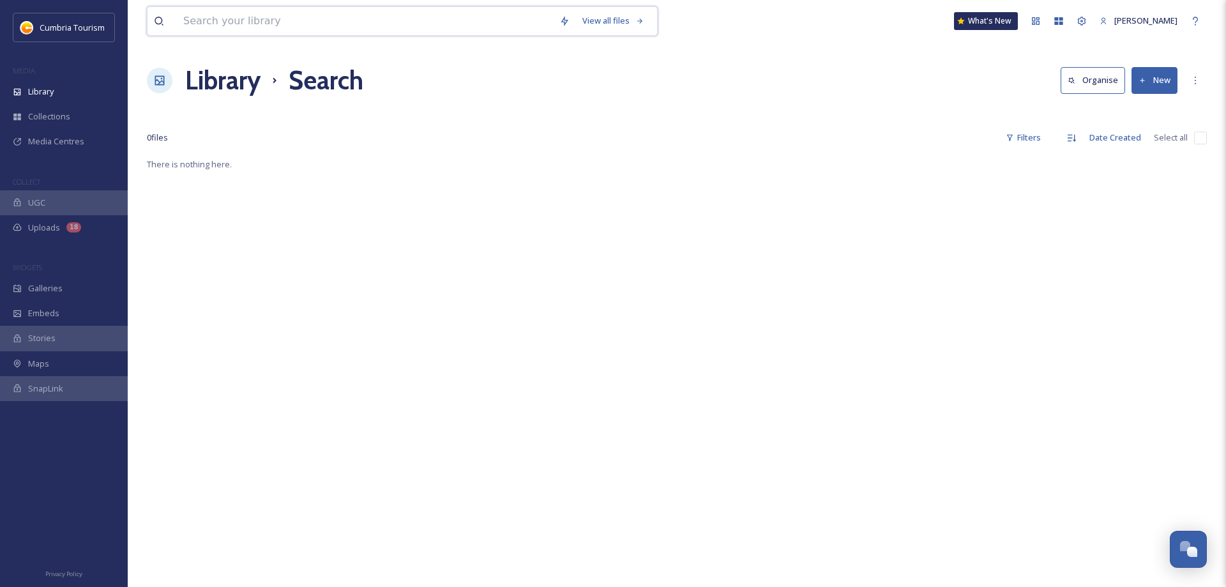
click at [317, 13] on input at bounding box center [365, 21] width 376 height 28
type input "south walney"
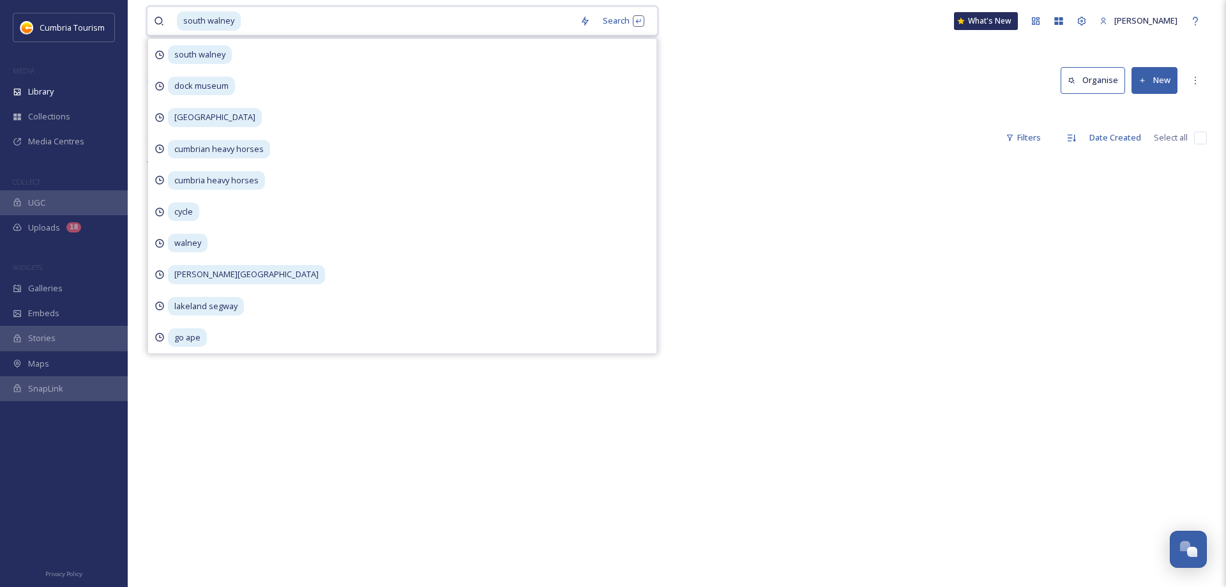
click at [381, 21] on input at bounding box center [407, 21] width 331 height 28
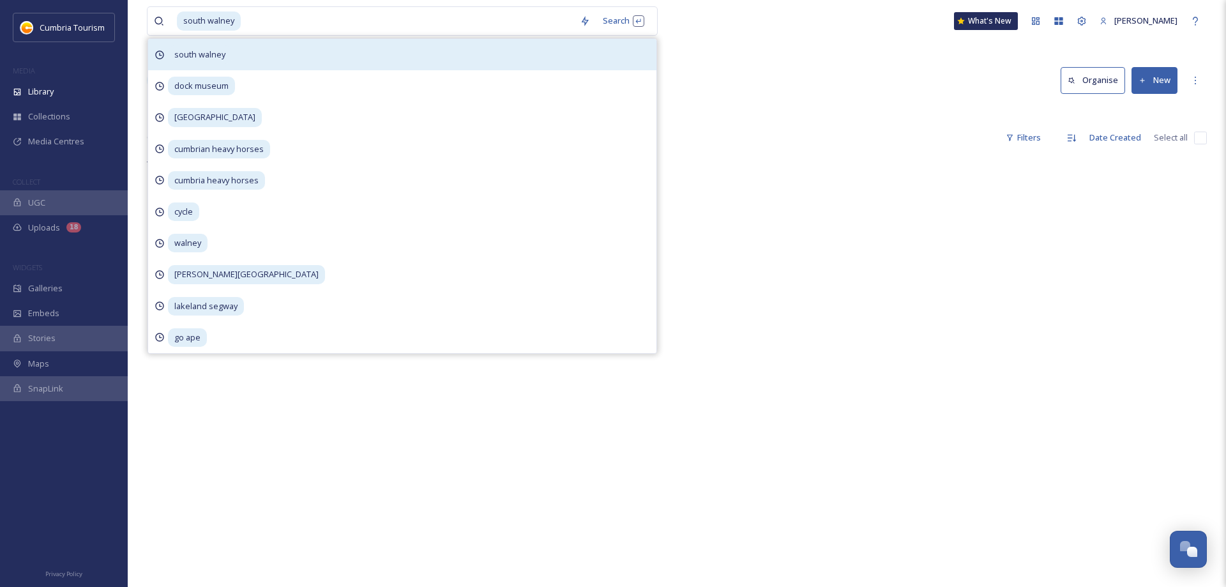
click at [202, 52] on span "south walney" at bounding box center [200, 54] width 64 height 19
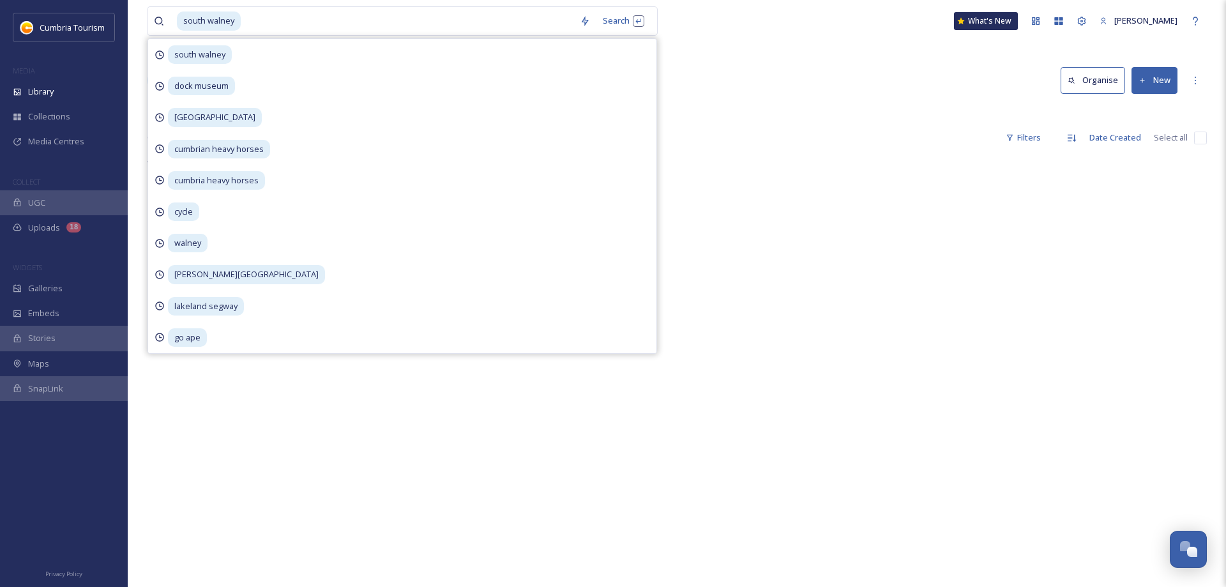
click at [757, 179] on div "There is nothing here." at bounding box center [677, 449] width 1060 height 587
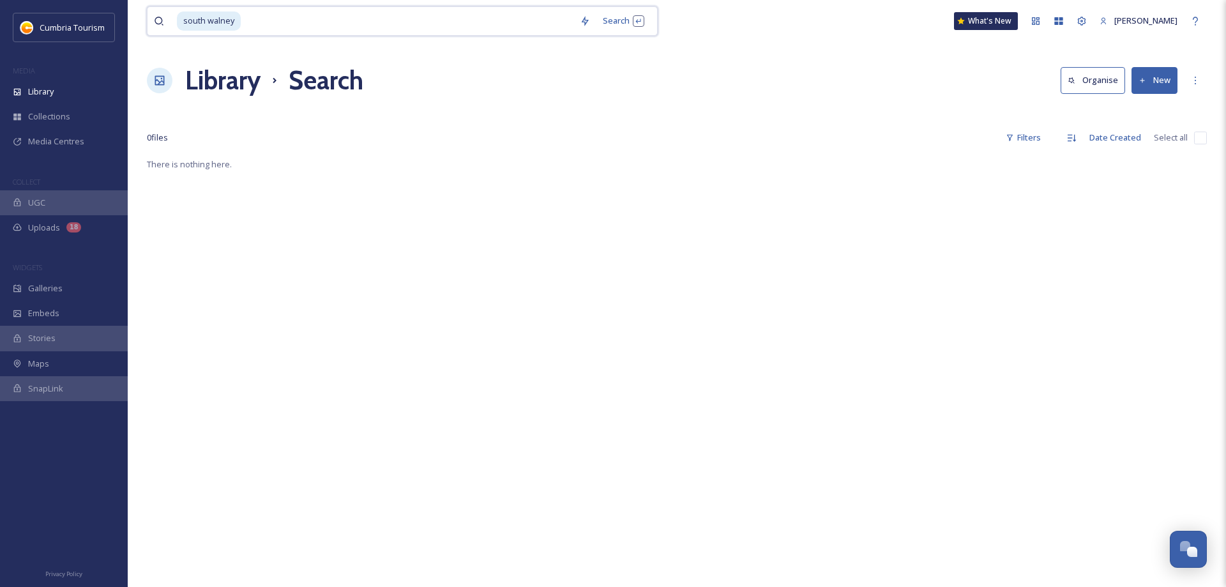
click at [265, 31] on input at bounding box center [407, 21] width 331 height 28
drag, startPoint x: 163, startPoint y: 24, endPoint x: 33, endPoint y: 26, distance: 130.3
click at [242, 21] on input at bounding box center [407, 21] width 331 height 28
type input "s"
type input "walney"
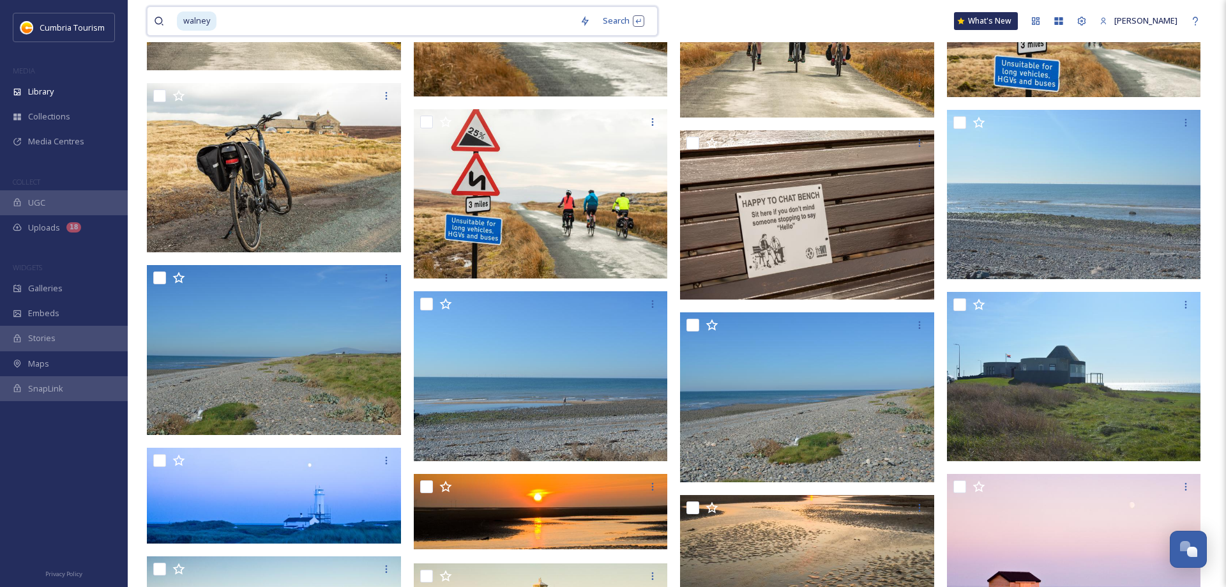
scroll to position [6834, 0]
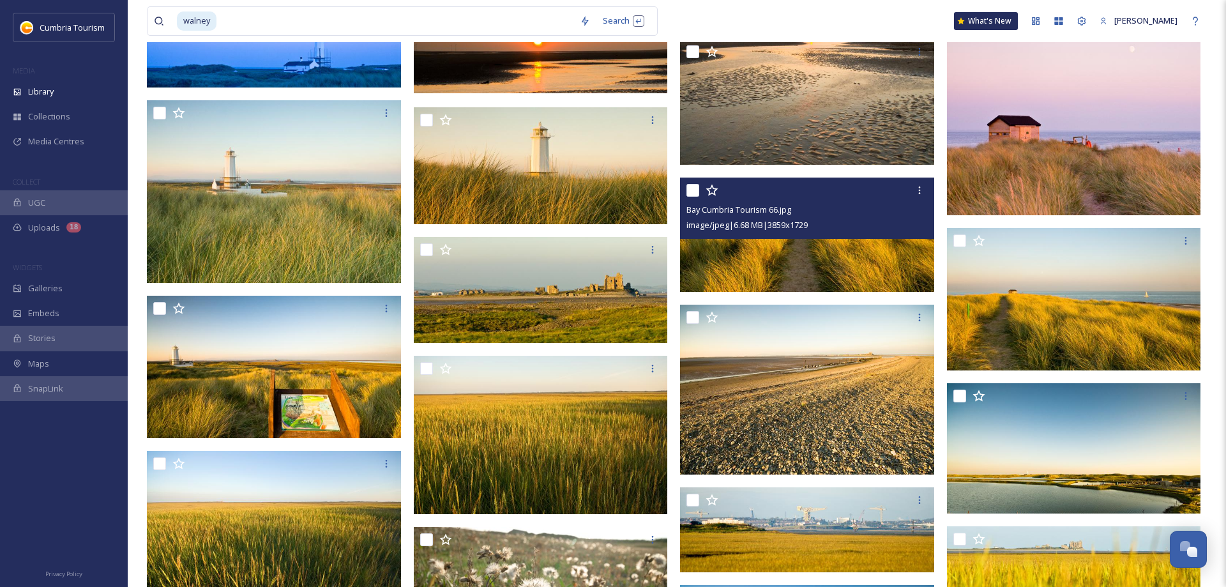
click at [756, 268] on img at bounding box center [807, 235] width 254 height 114
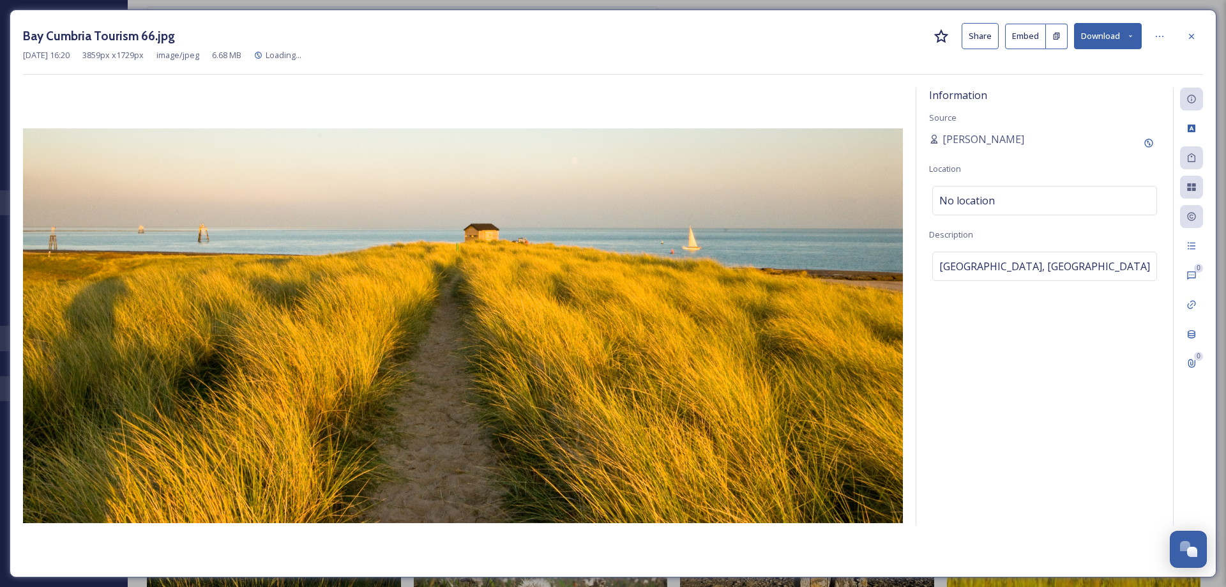
click at [1092, 45] on button "Download" at bounding box center [1108, 36] width 68 height 26
click at [1132, 66] on span "Download Original (3859 x 1729)" at bounding box center [1074, 65] width 121 height 12
click at [1188, 38] on icon at bounding box center [1192, 36] width 10 height 10
